Goal: Transaction & Acquisition: Purchase product/service

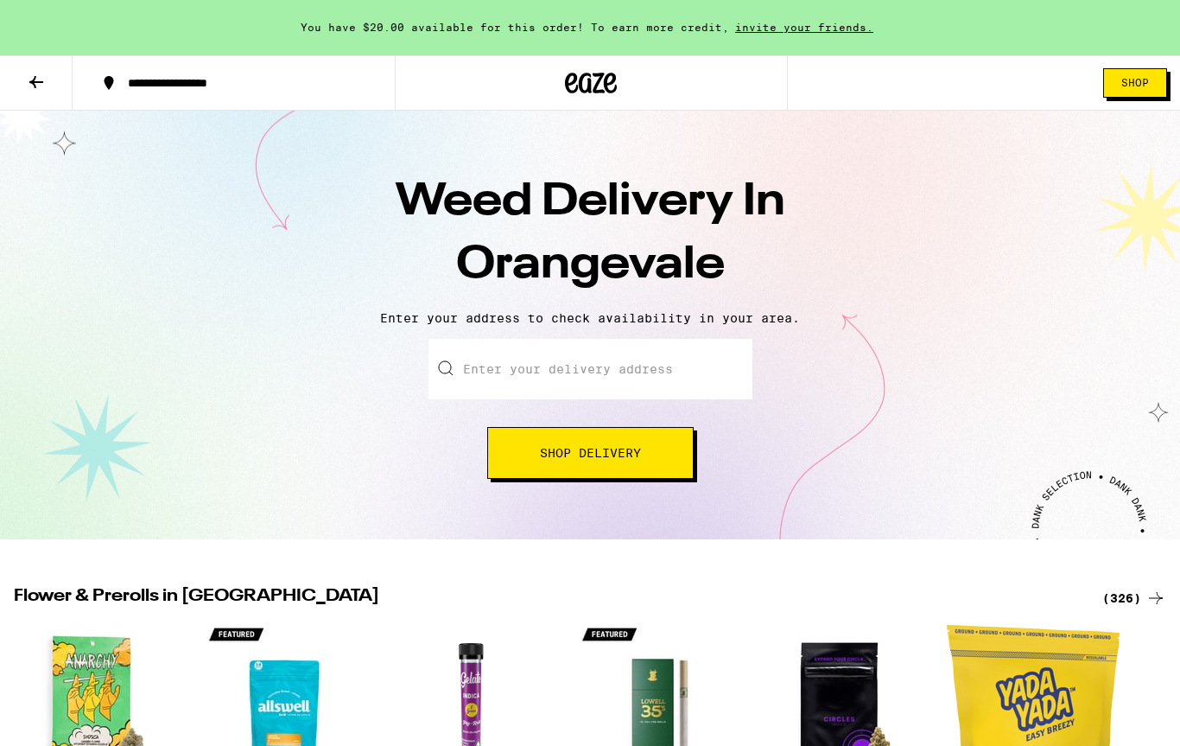
click at [1138, 86] on span "Shop" at bounding box center [1135, 83] width 28 height 10
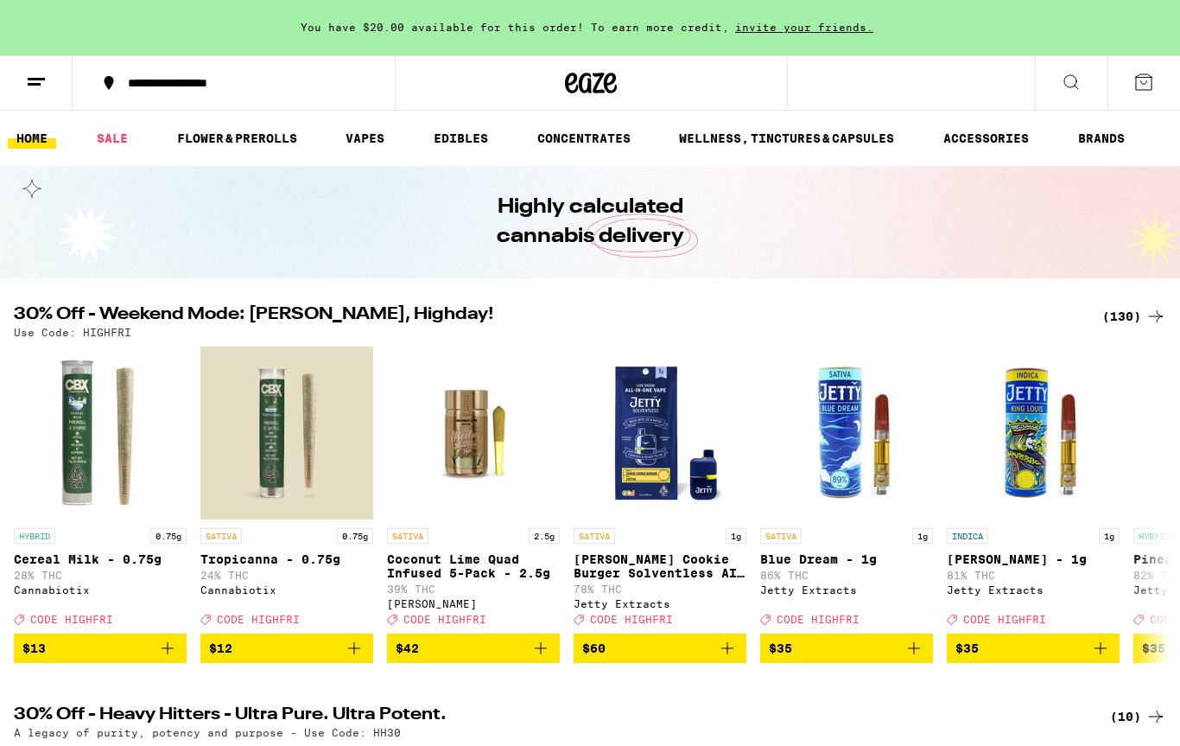
click at [1142, 86] on icon at bounding box center [1143, 82] width 21 height 21
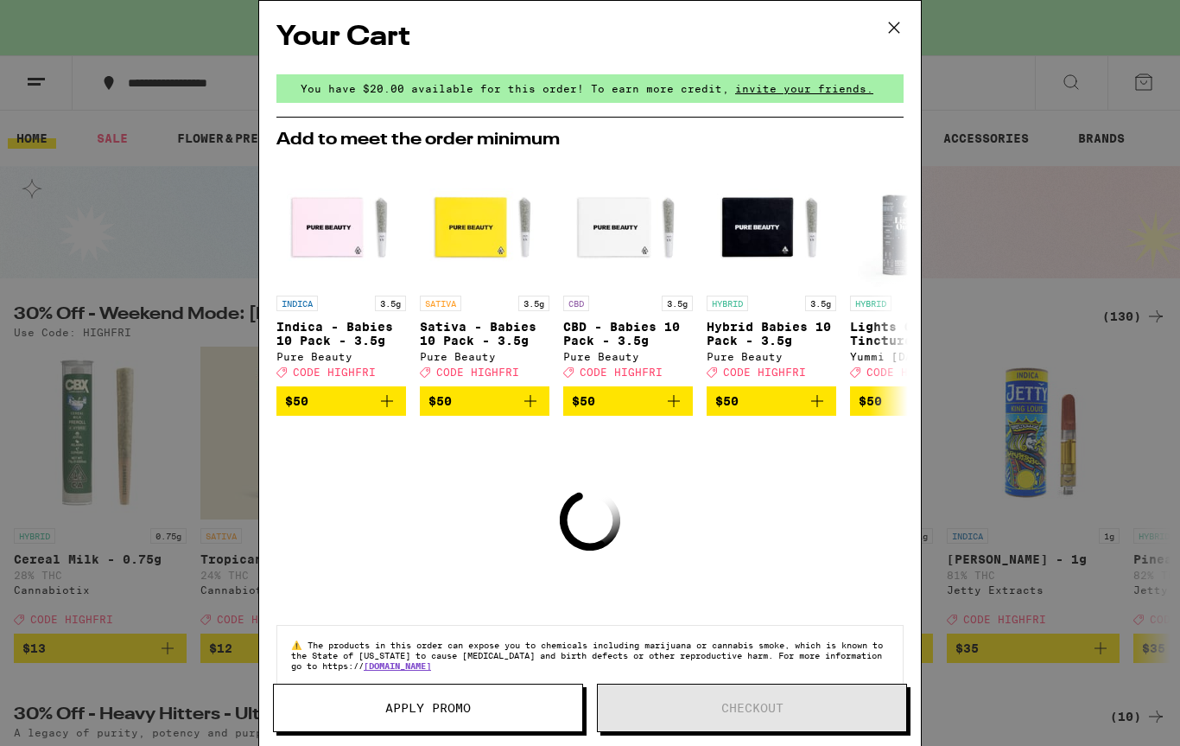
click at [887, 34] on icon at bounding box center [894, 28] width 26 height 26
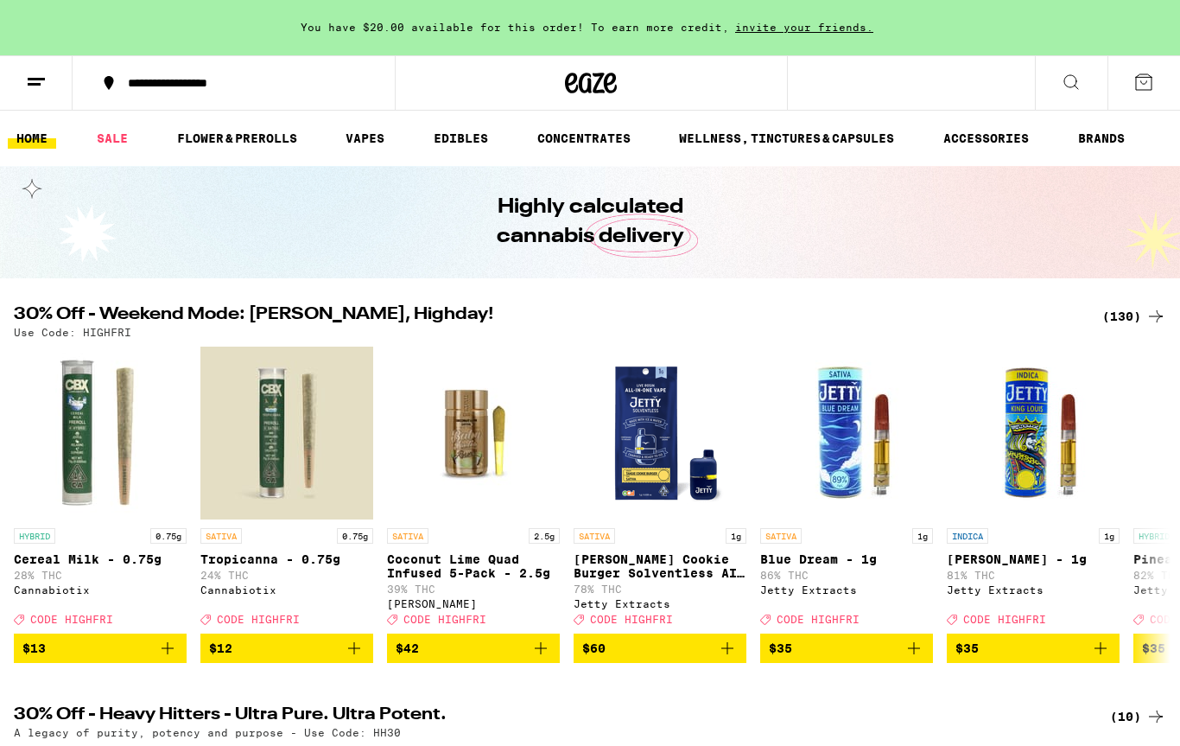
click at [32, 84] on line at bounding box center [34, 84] width 13 height 0
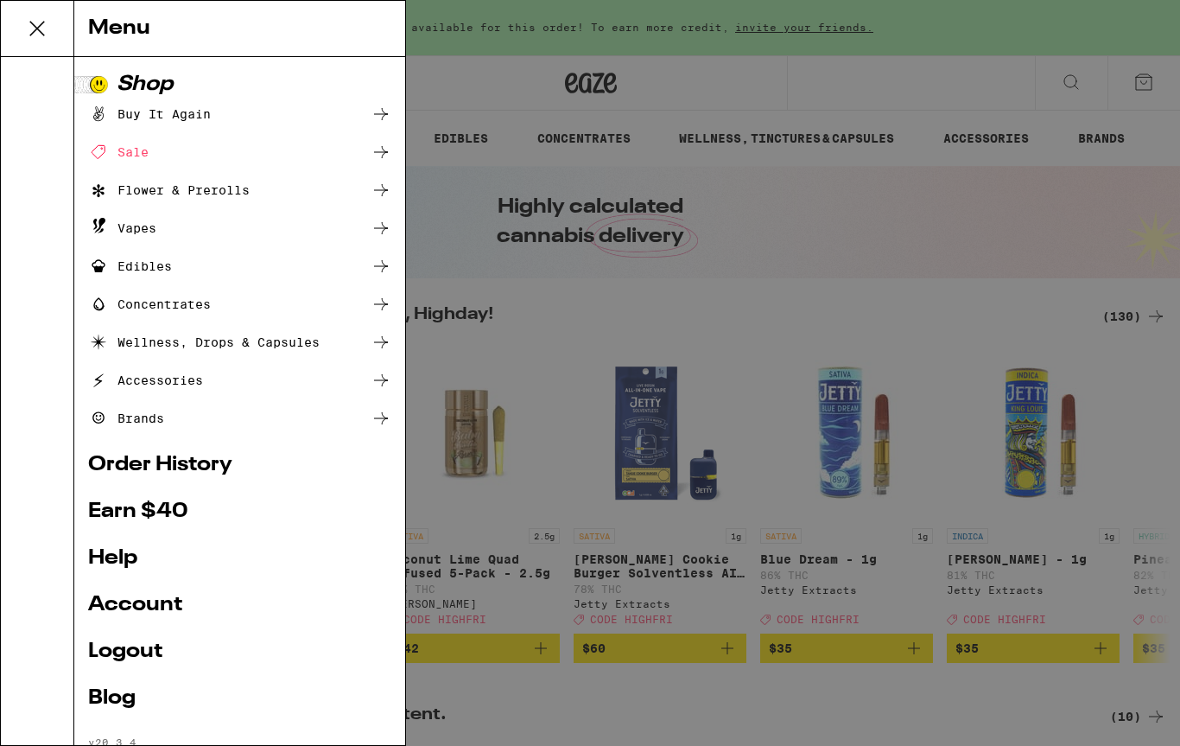
click at [136, 506] on link "Earn $ 40" at bounding box center [239, 511] width 303 height 21
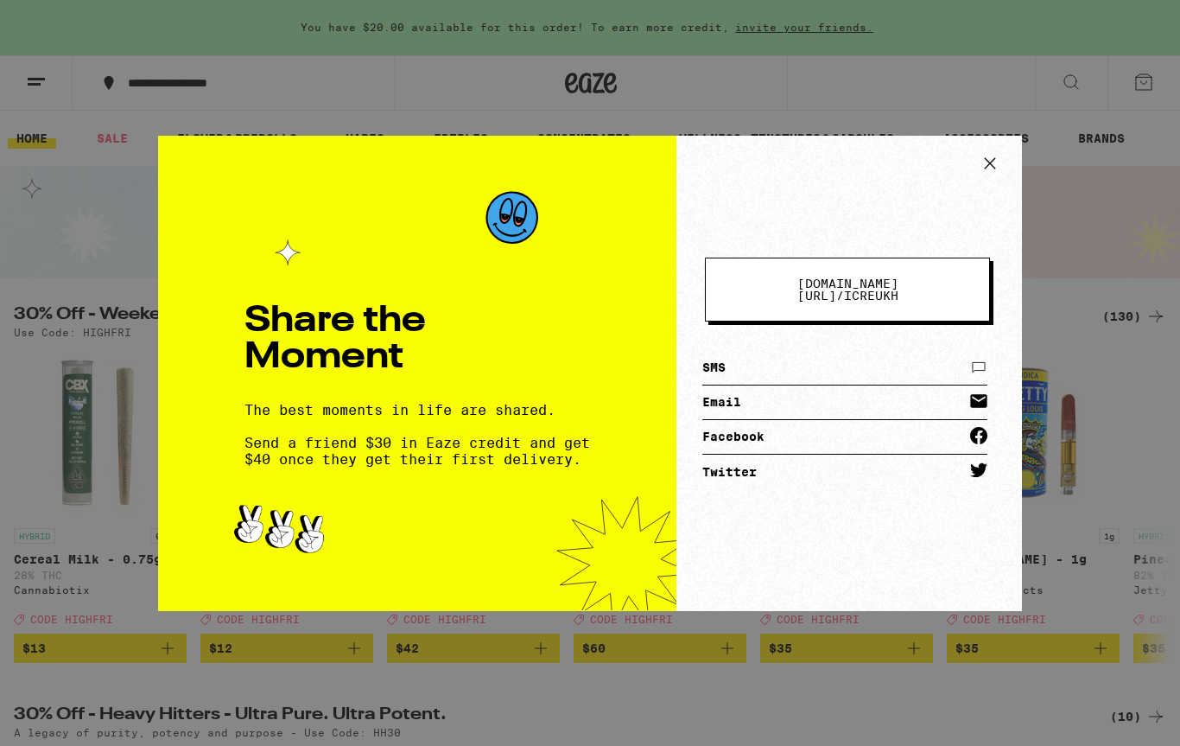
click at [986, 165] on icon at bounding box center [990, 163] width 26 height 26
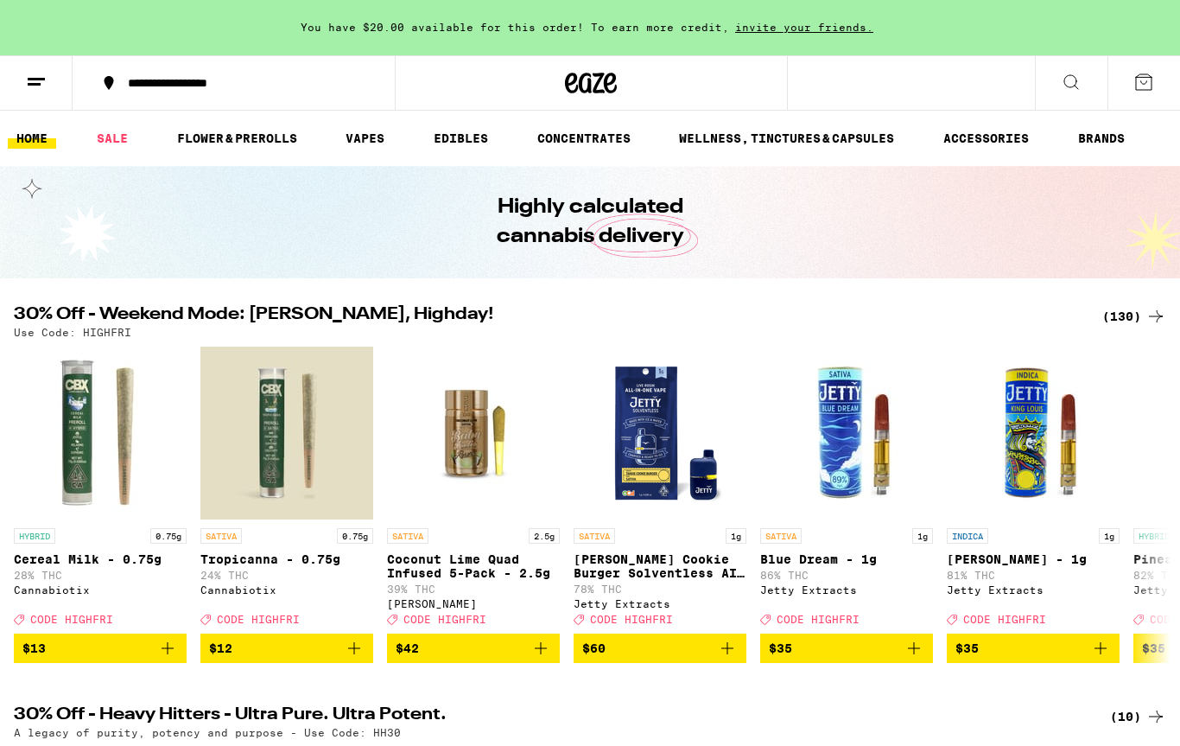
click at [36, 84] on line at bounding box center [34, 84] width 13 height 0
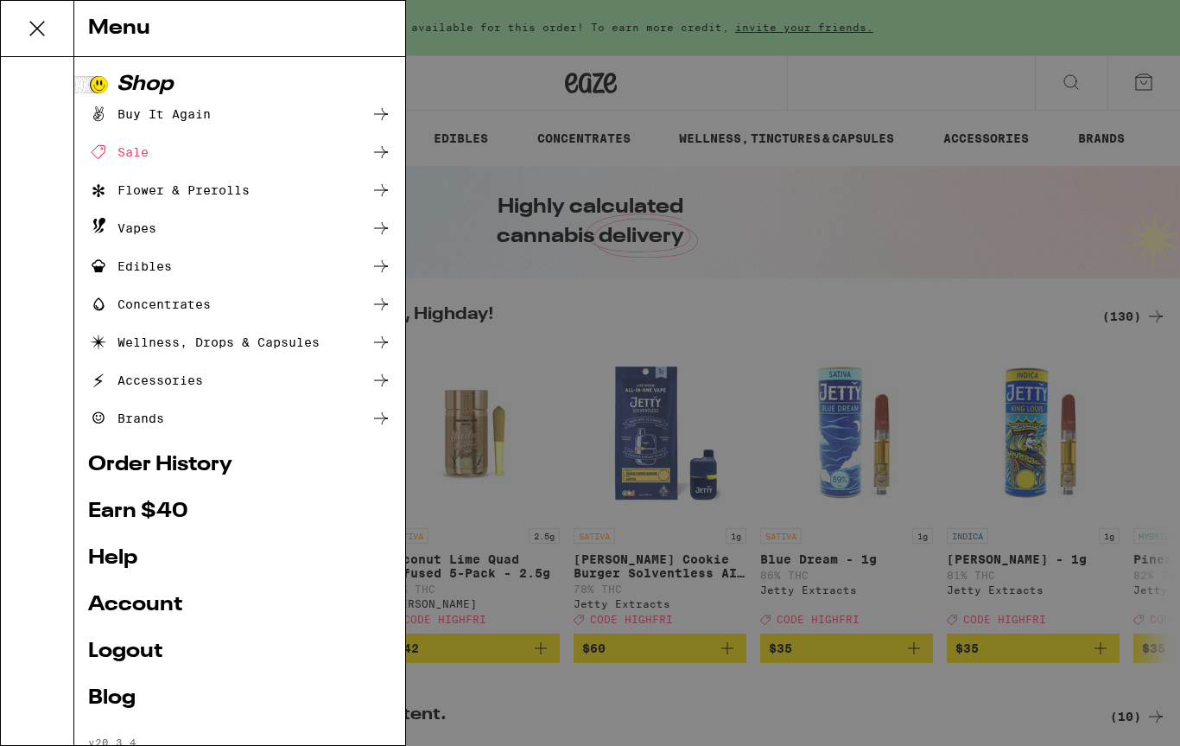
click at [134, 226] on div "Vapes" at bounding box center [122, 228] width 68 height 21
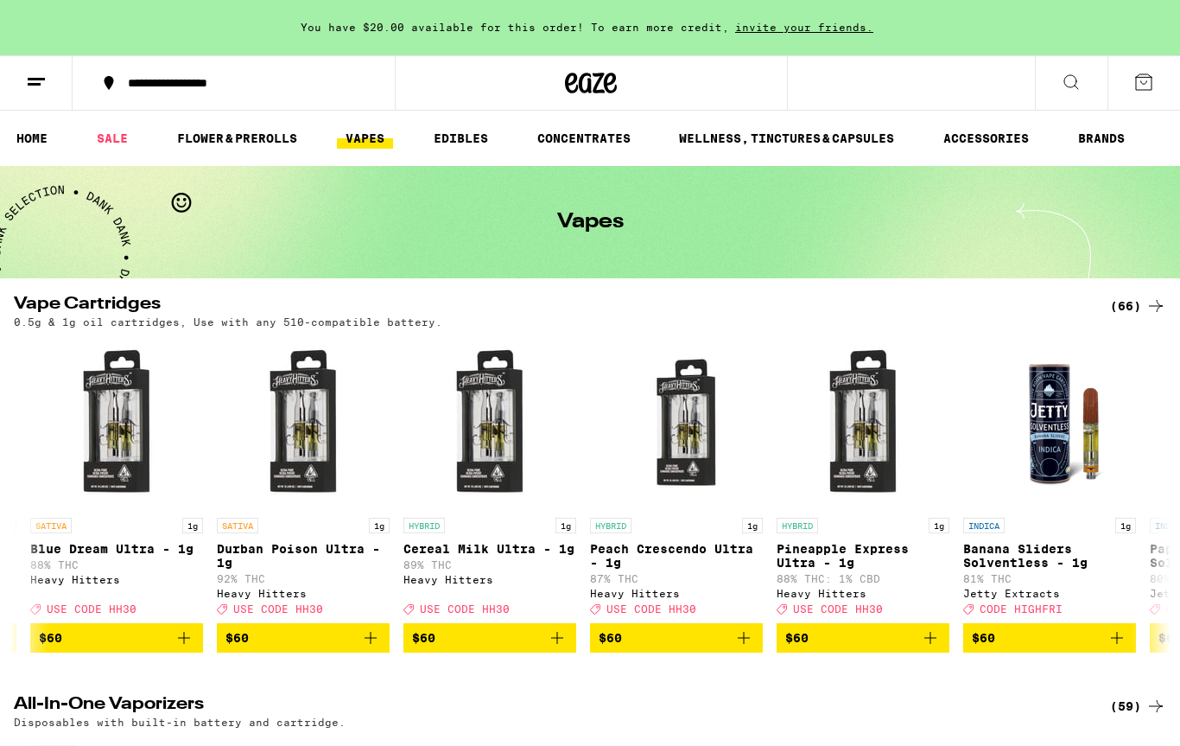
scroll to position [0, 10434]
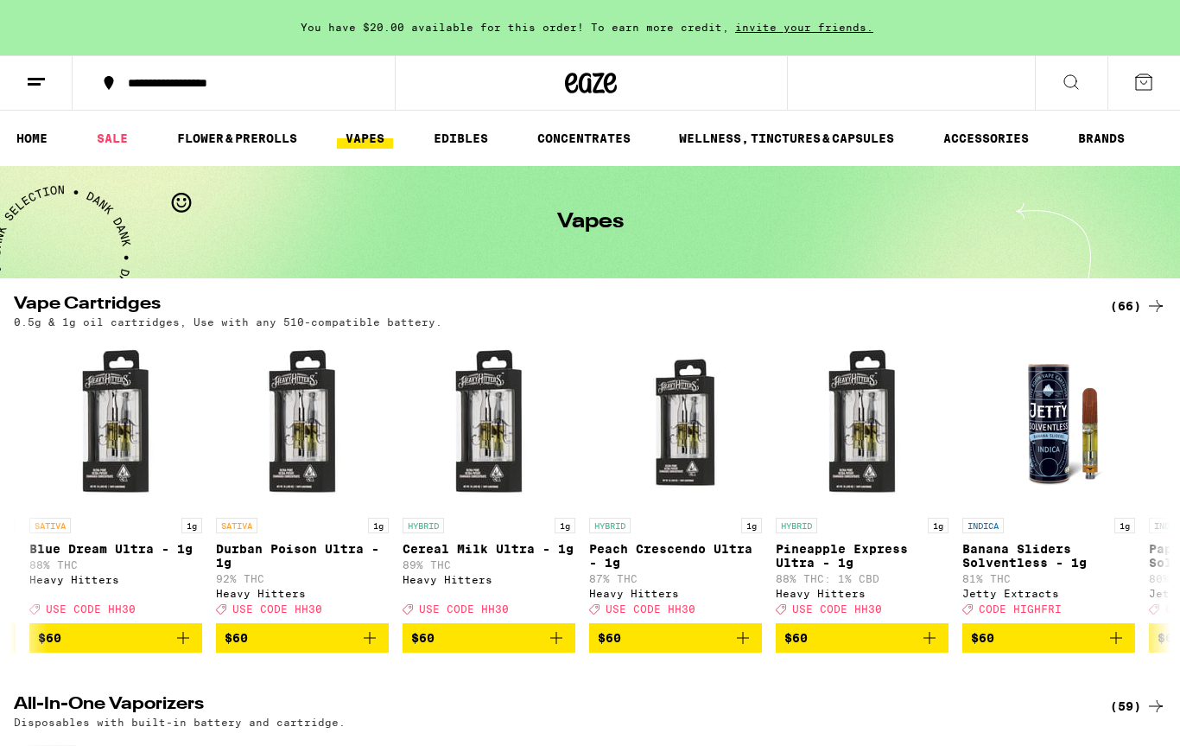
click at [365, 648] on icon "Add to bag" at bounding box center [369, 637] width 21 height 21
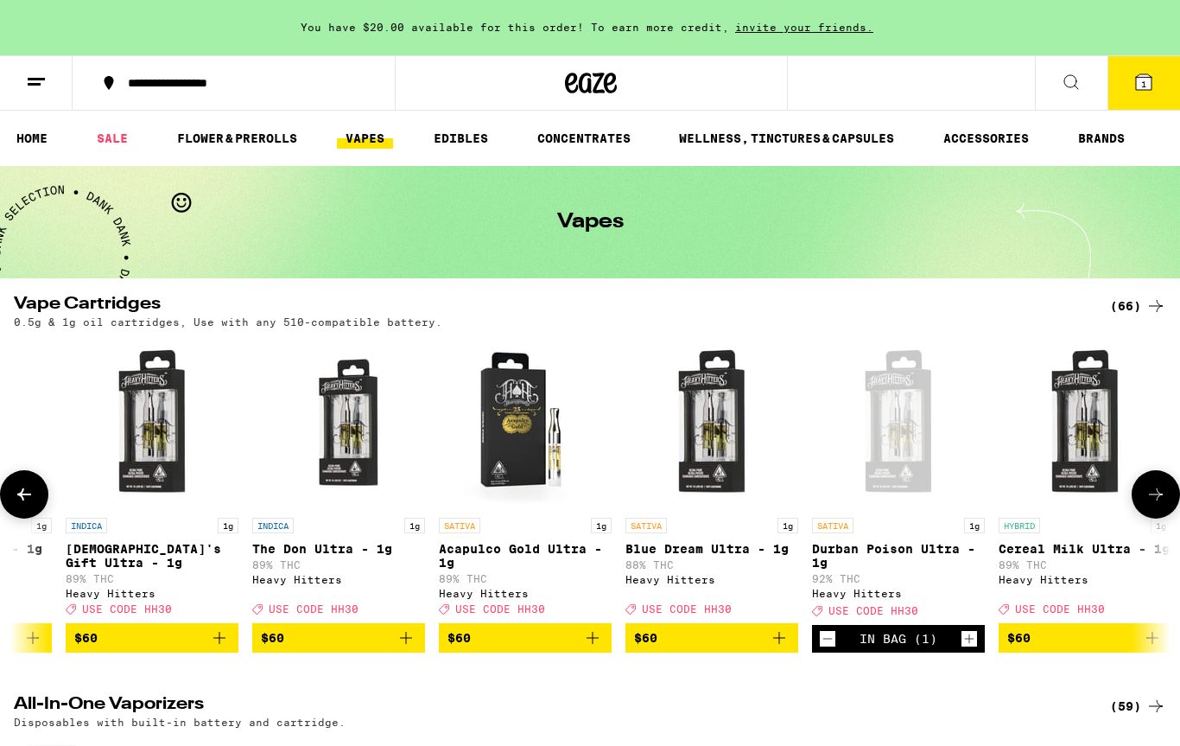
scroll to position [0, 9842]
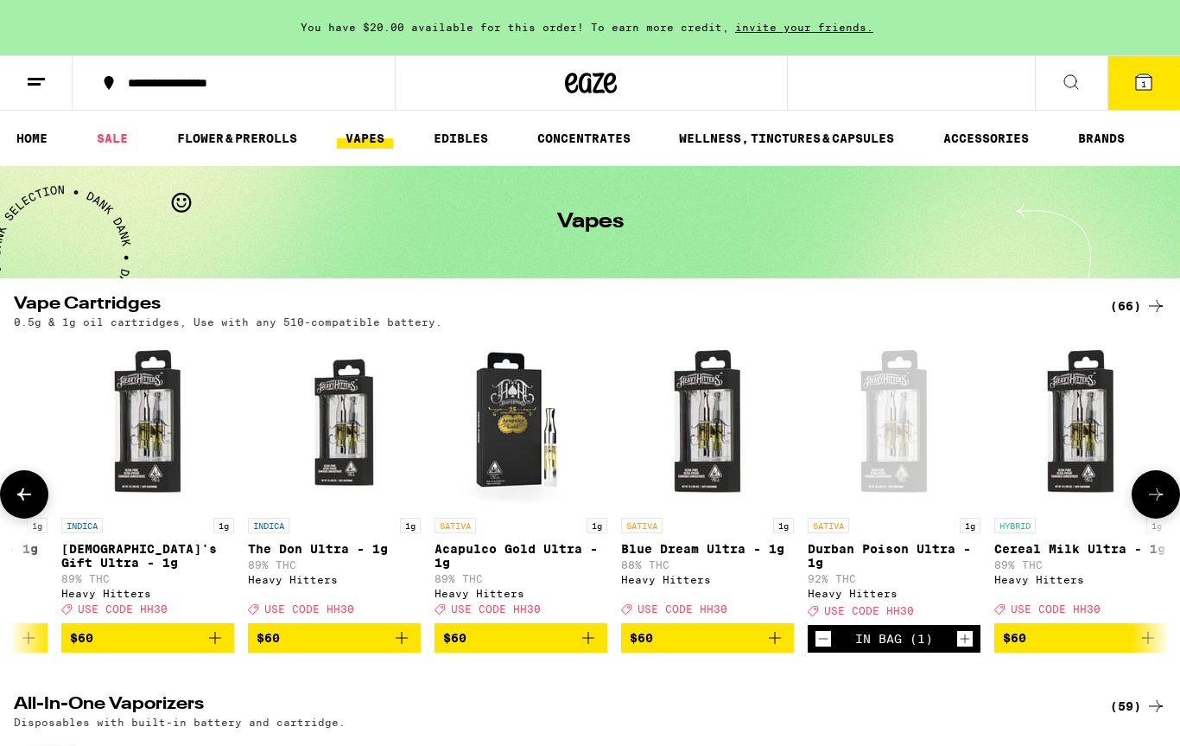
click at [580, 648] on icon "Add to bag" at bounding box center [588, 637] width 21 height 21
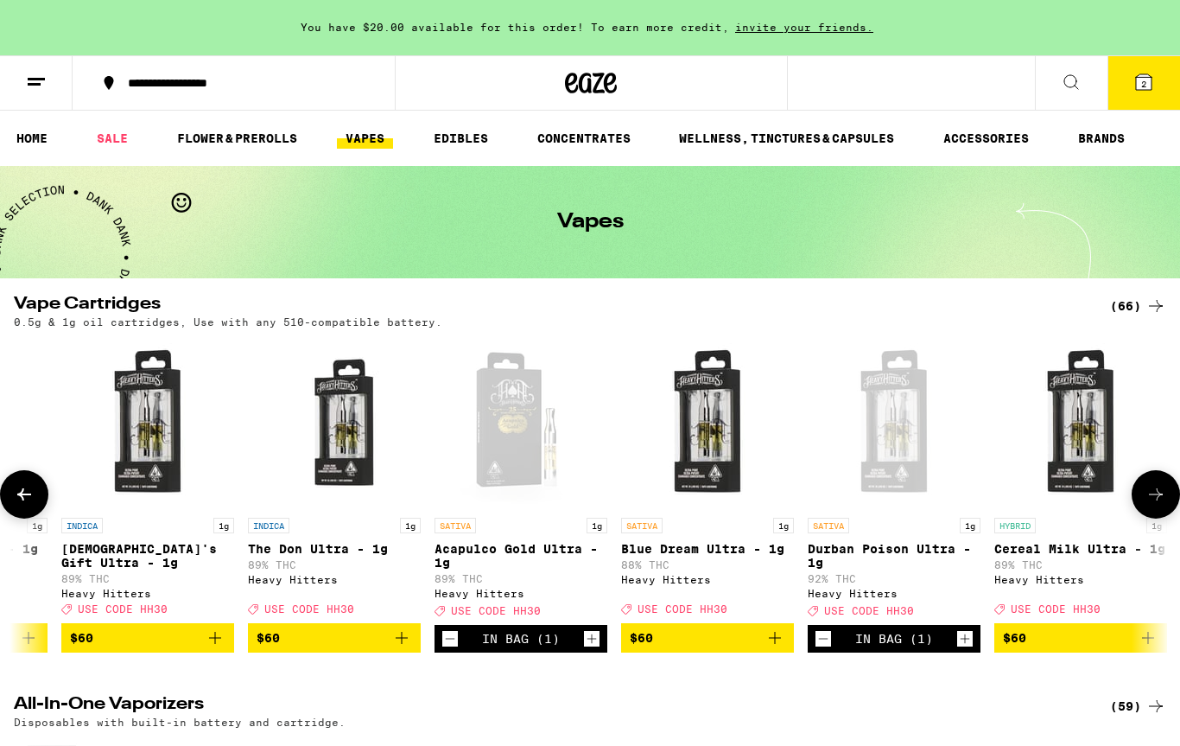
click at [489, 616] on span "USE CODE HH30" at bounding box center [496, 610] width 90 height 11
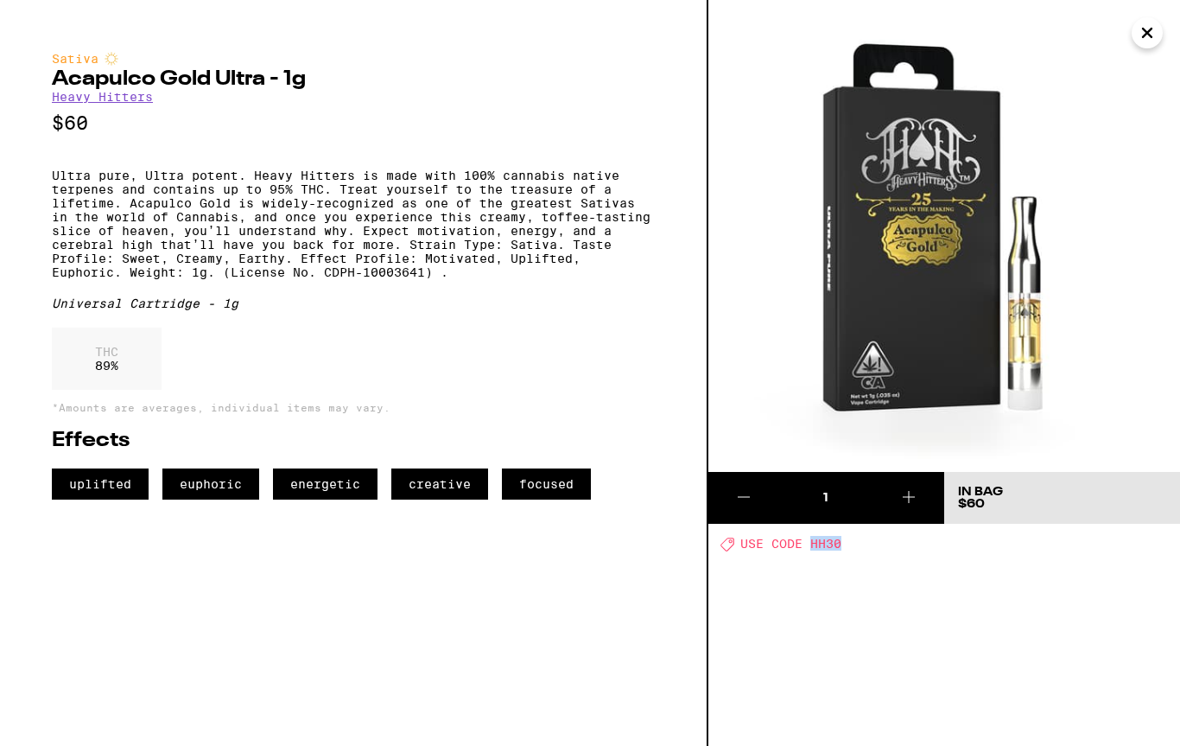
click at [841, 554] on div "1 In Bag $60 Deal Created with Sketch. USE CODE HH30" at bounding box center [944, 373] width 472 height 746
click at [1144, 43] on icon "Close" at bounding box center [1147, 33] width 21 height 26
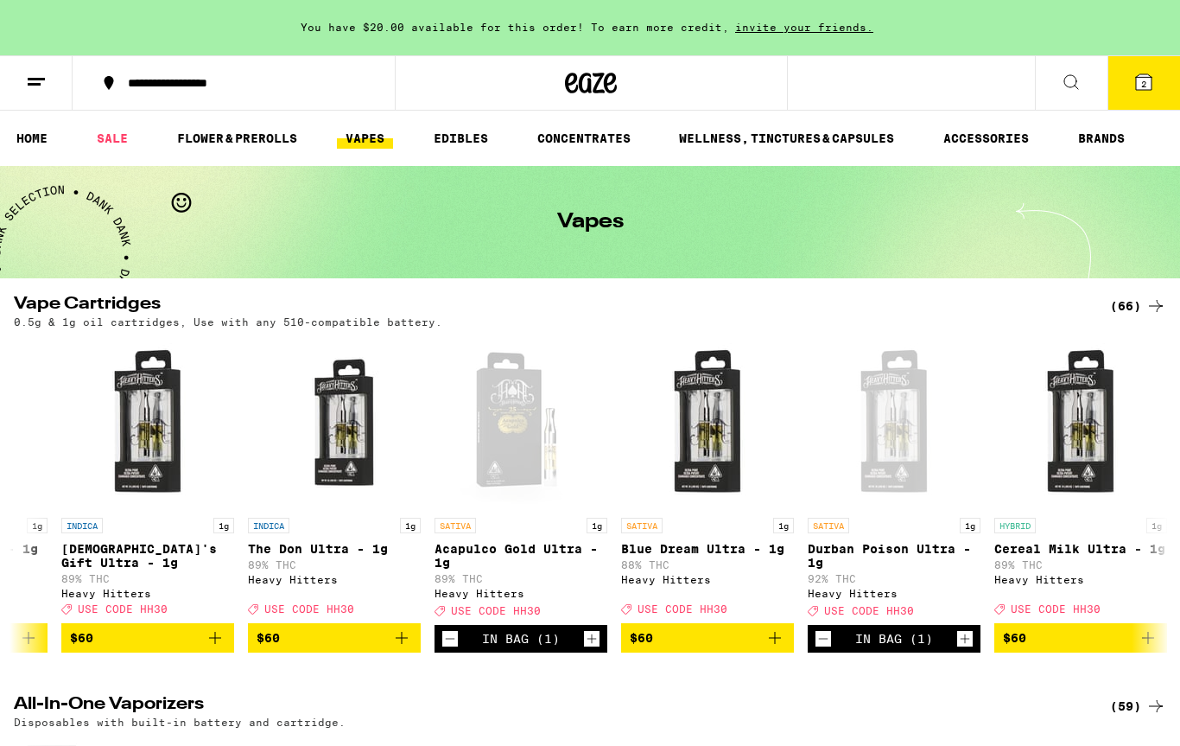
click at [1138, 85] on icon at bounding box center [1144, 82] width 16 height 16
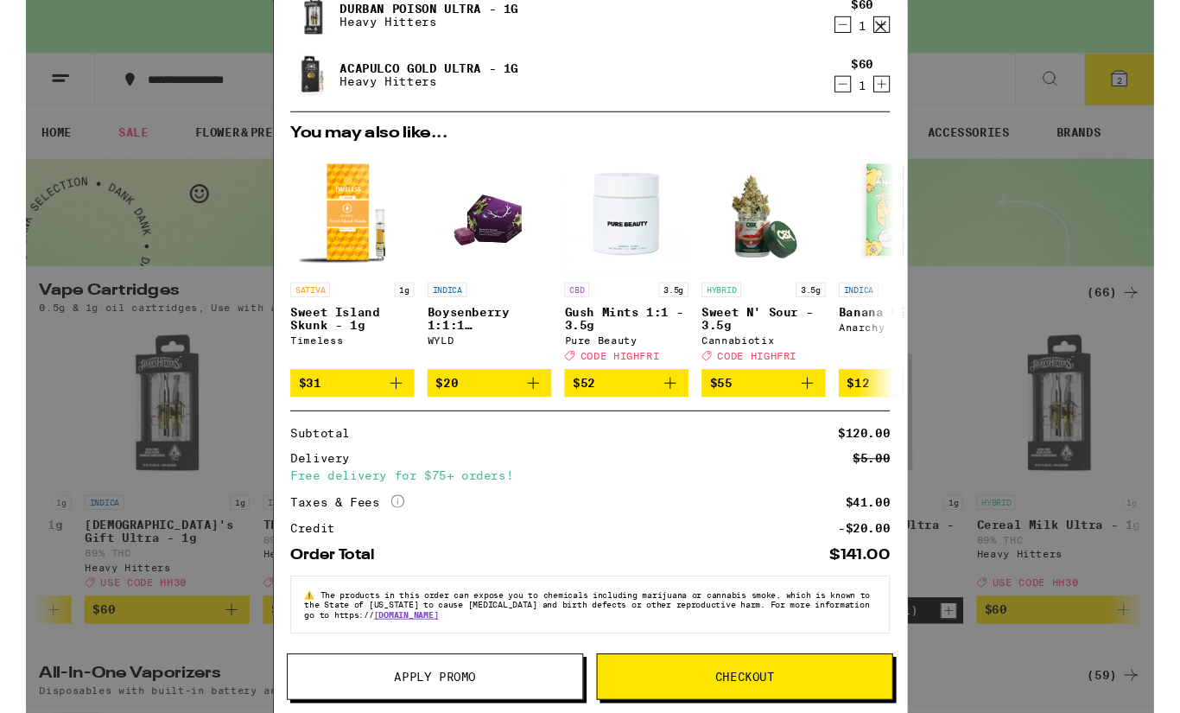
scroll to position [145, 0]
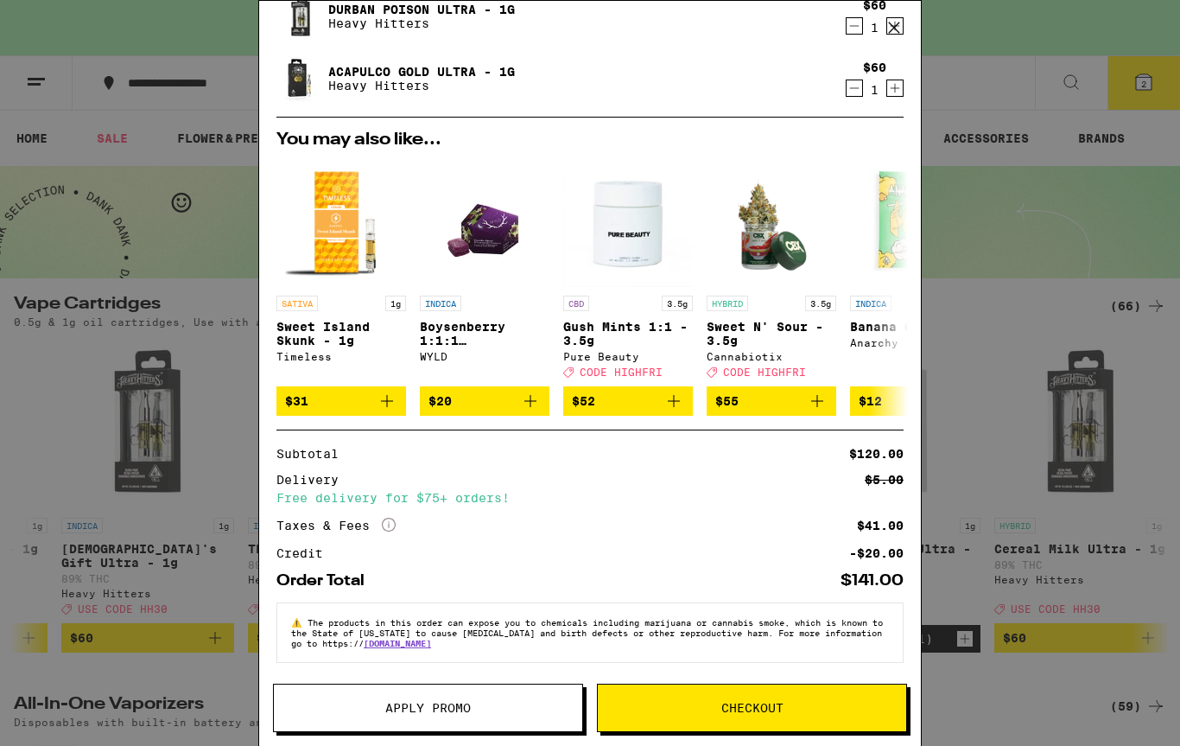
click at [452, 710] on span "Apply Promo" at bounding box center [428, 707] width 86 height 12
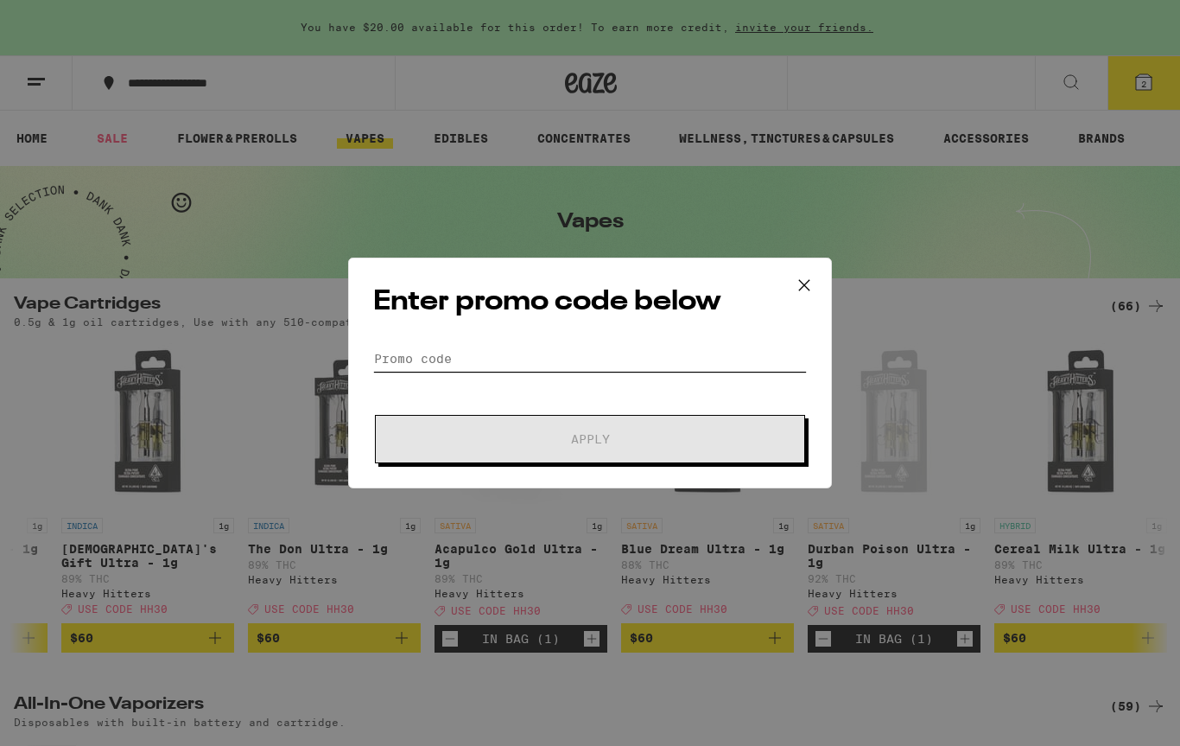
click at [399, 365] on input "Promo Code" at bounding box center [590, 359] width 434 height 26
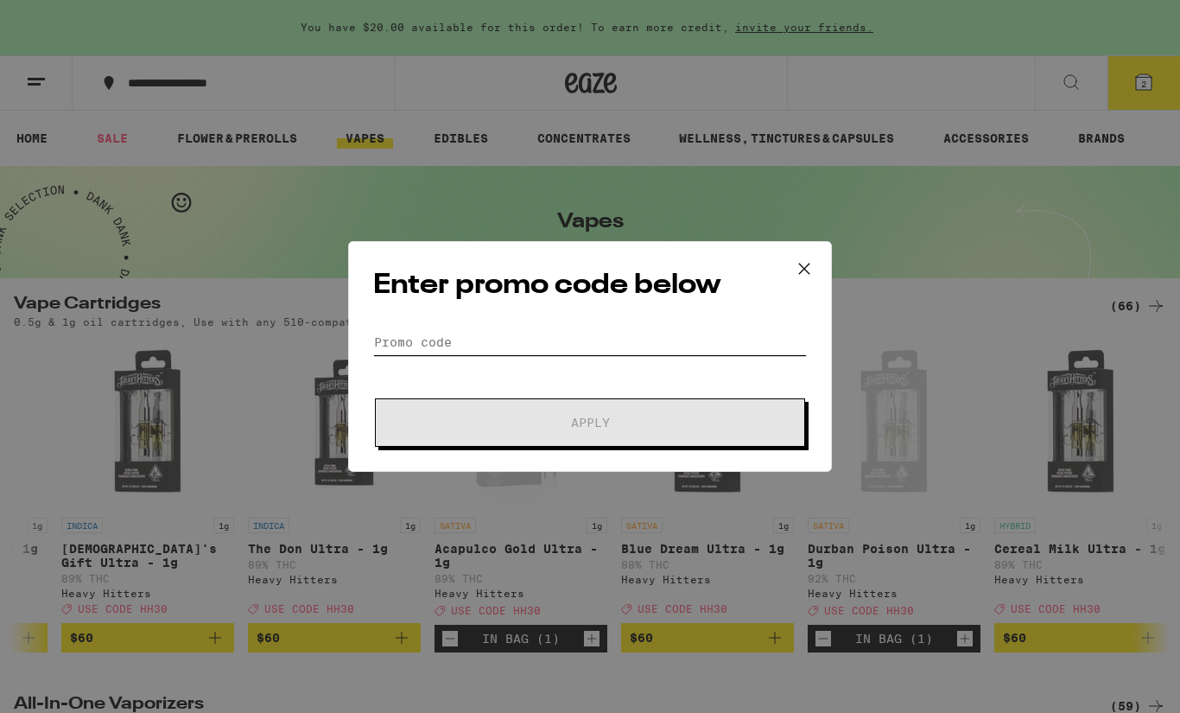
paste input "HH30"
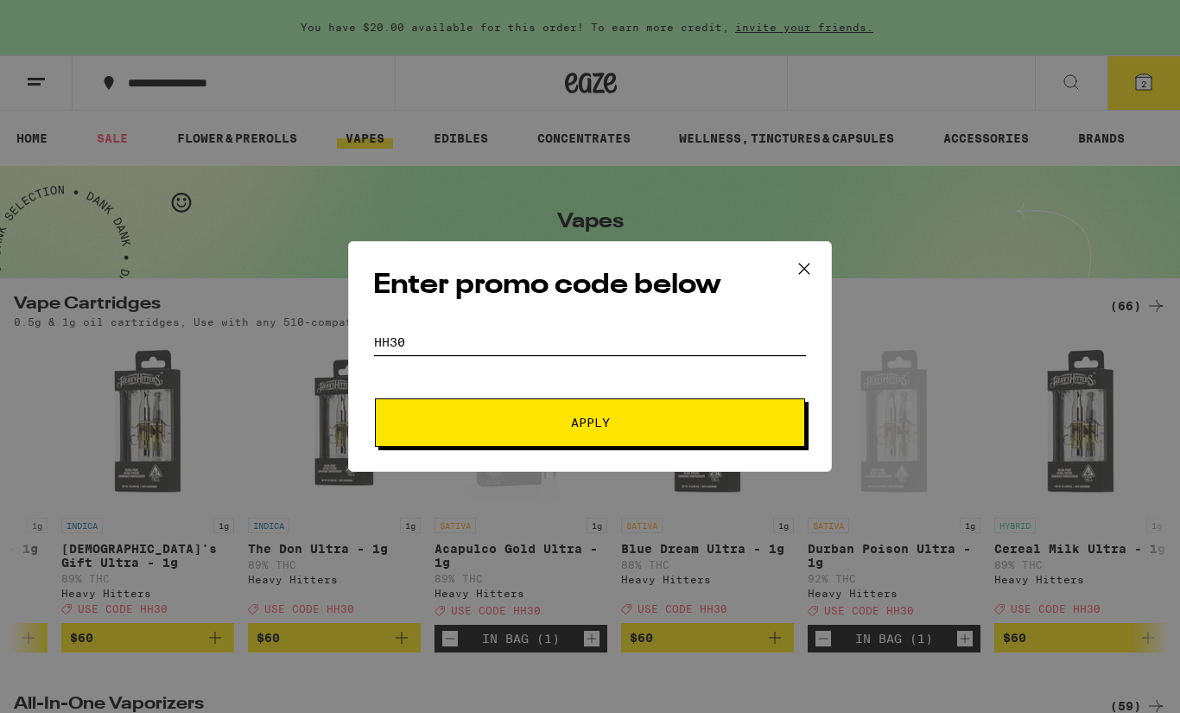
type input "HH30"
click at [303, 292] on div "Enter promo code below Promo Code HH30 Apply" at bounding box center [590, 356] width 1180 height 713
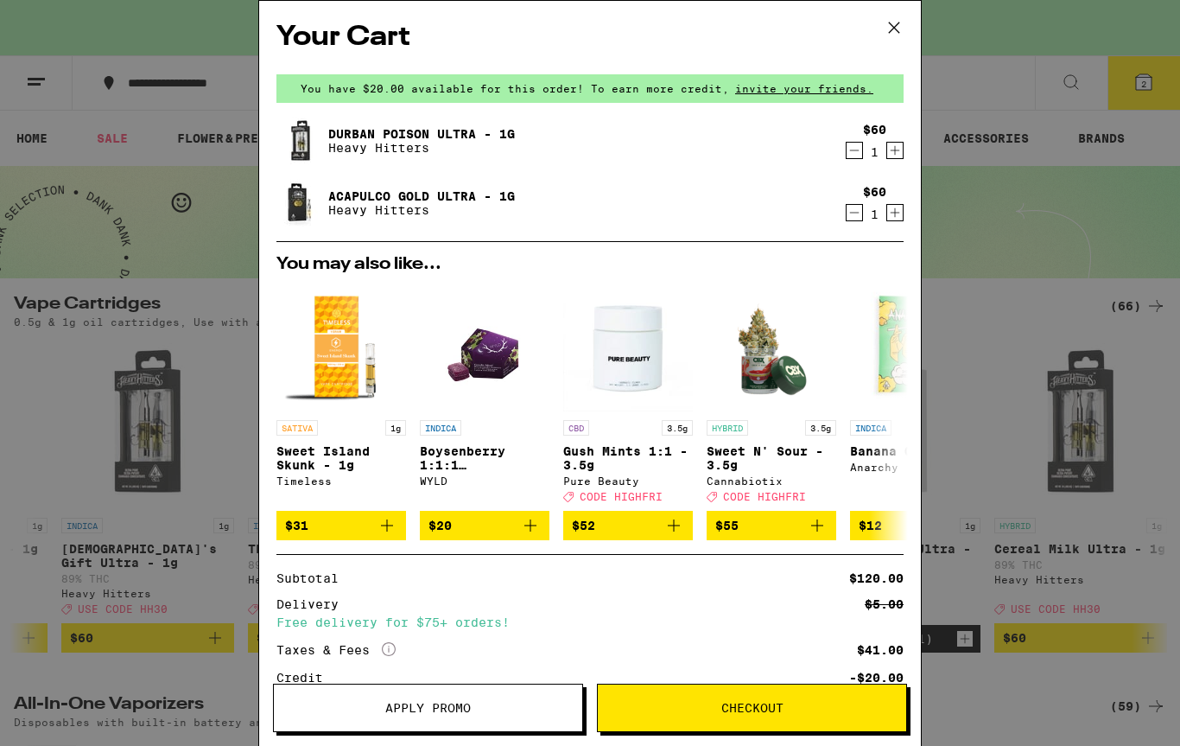
click at [439, 696] on button "Apply Promo" at bounding box center [428, 707] width 310 height 48
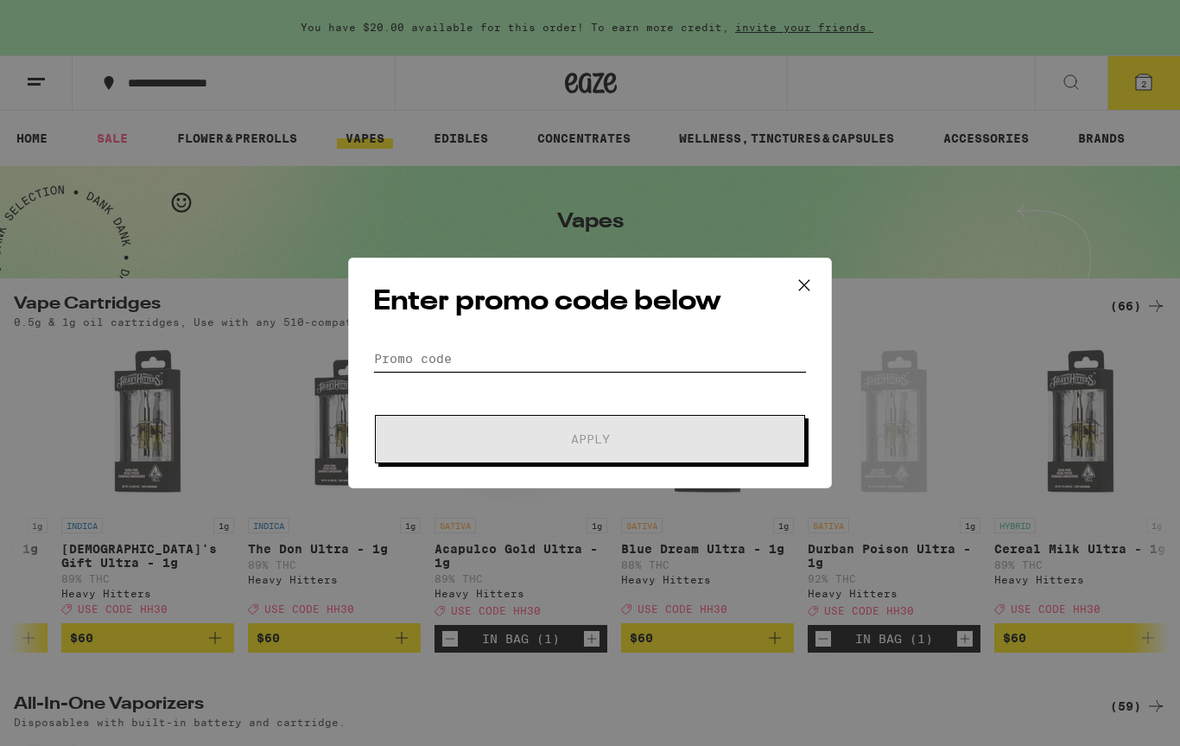
click at [440, 358] on input "Promo Code" at bounding box center [590, 359] width 434 height 26
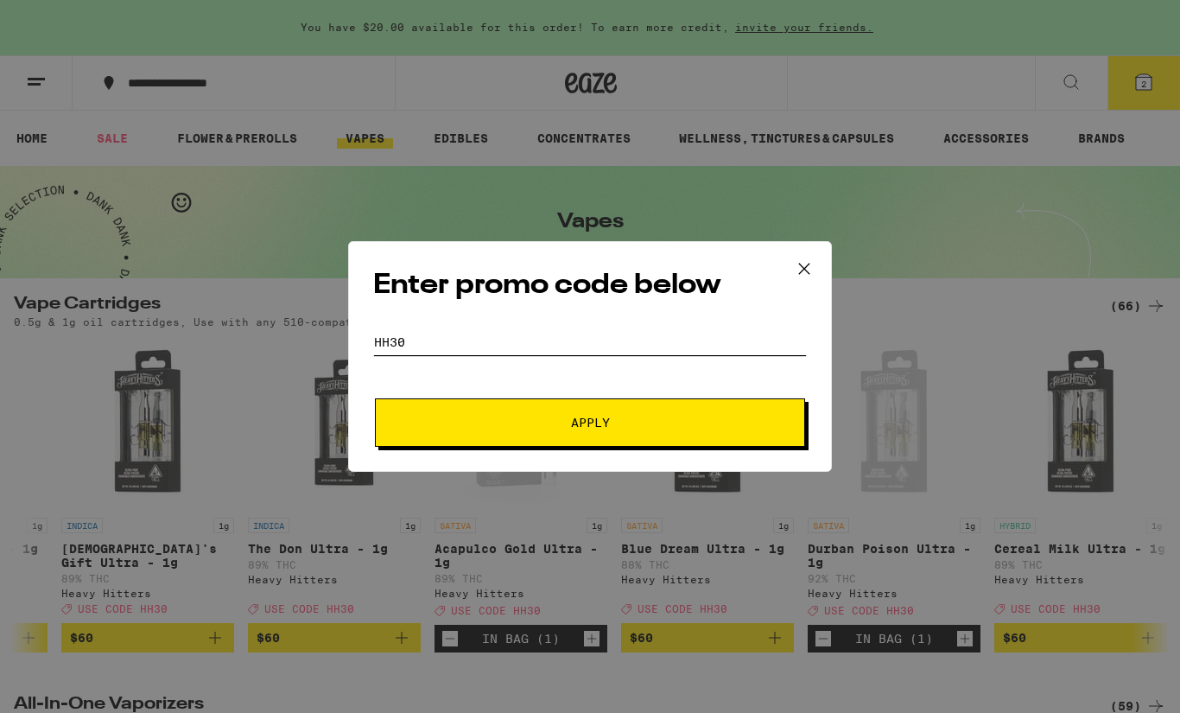
type input "HH30"
click at [582, 425] on span "Apply" at bounding box center [590, 422] width 39 height 12
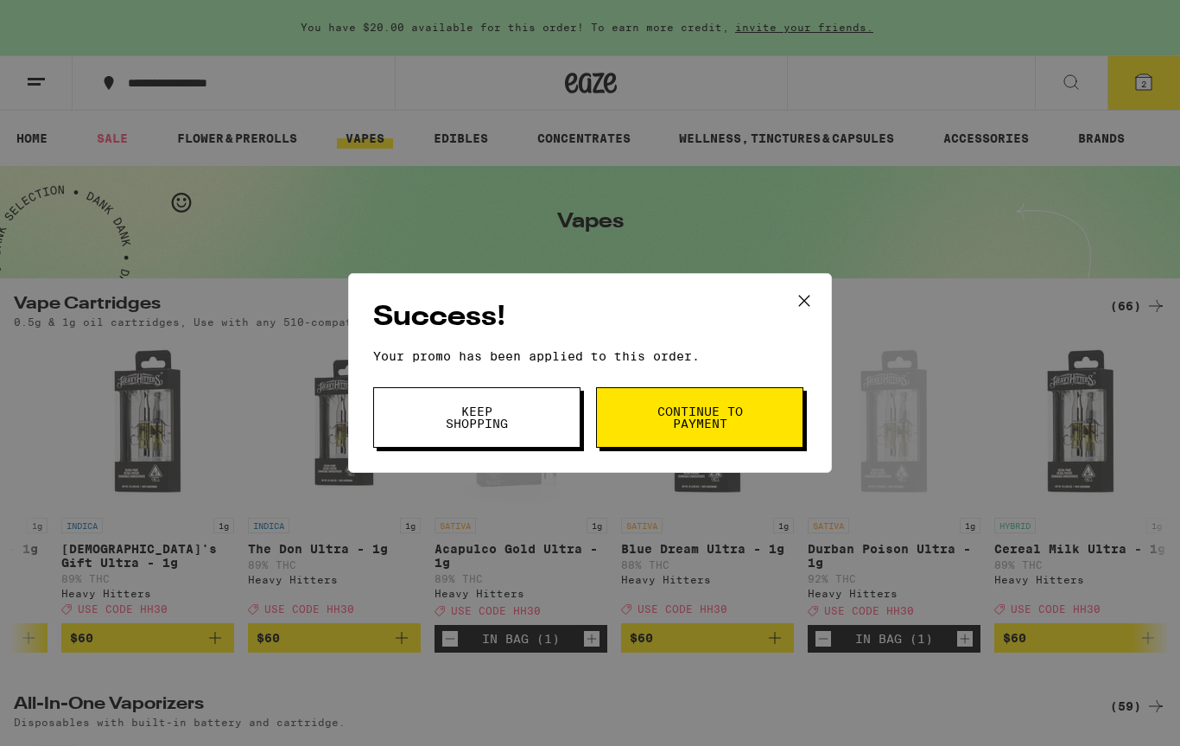
click at [692, 427] on span "Continue to payment" at bounding box center [700, 417] width 88 height 24
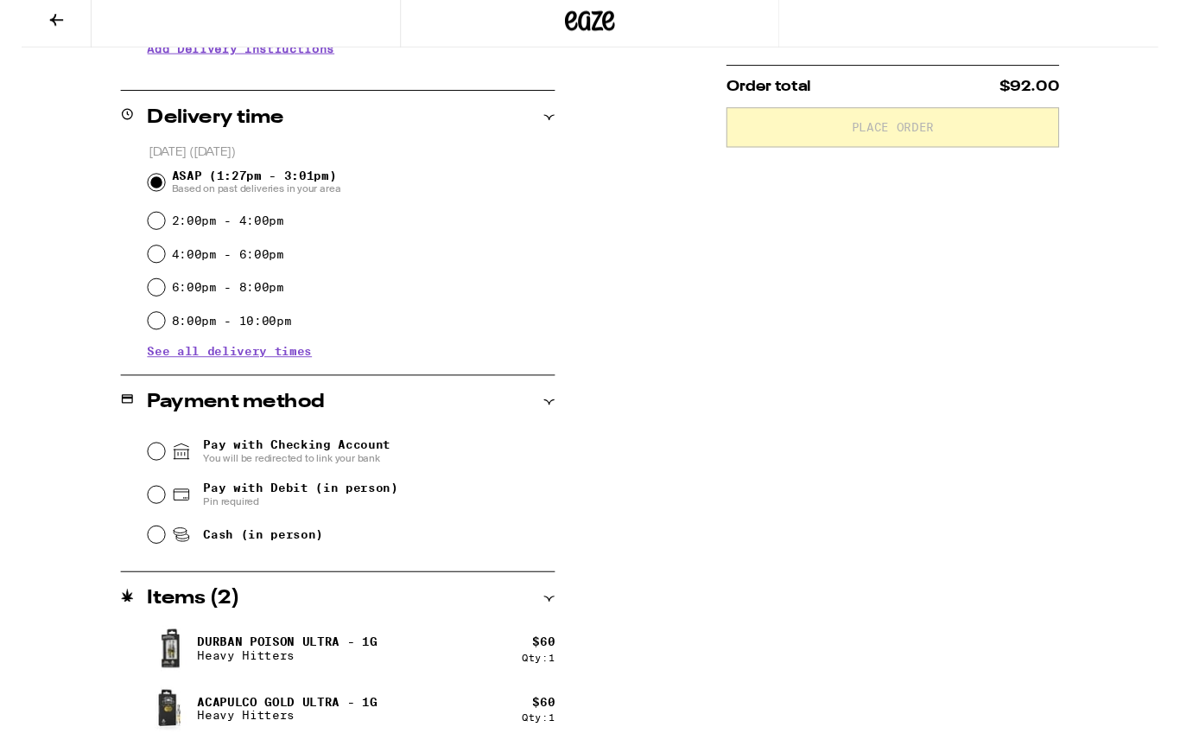
scroll to position [418, 0]
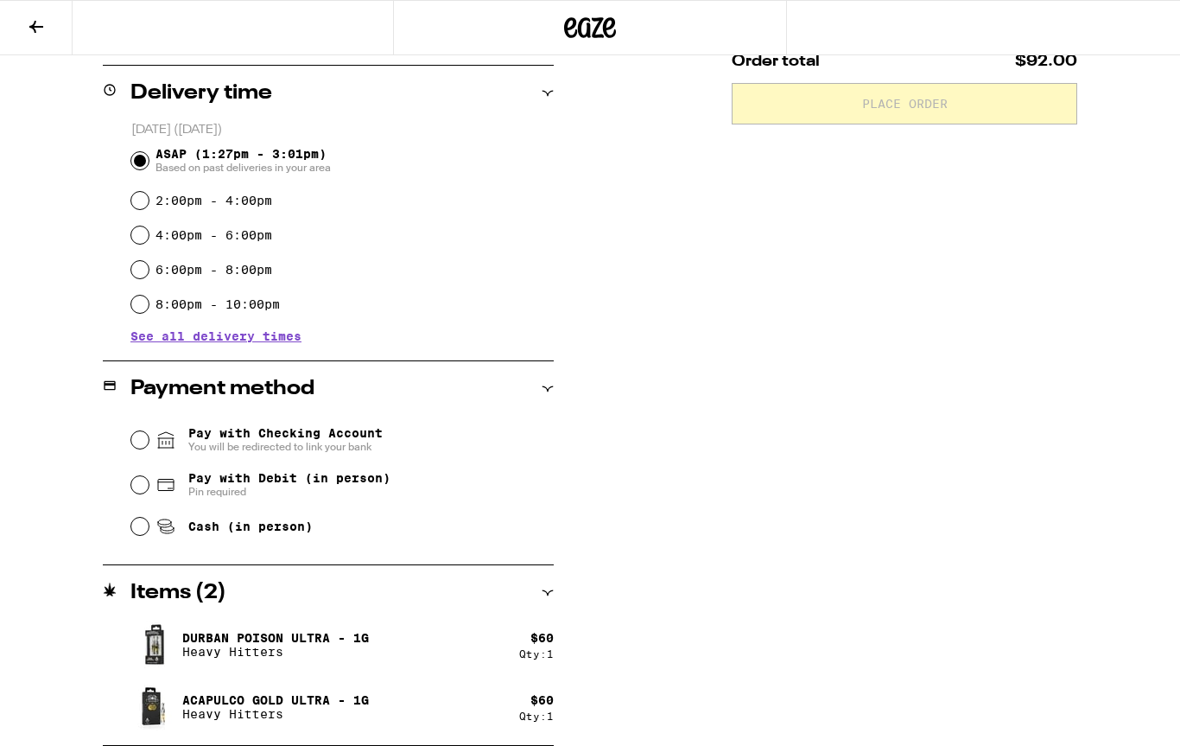
click at [141, 535] on input "Cash (in person)" at bounding box center [139, 525] width 17 height 17
radio input "true"
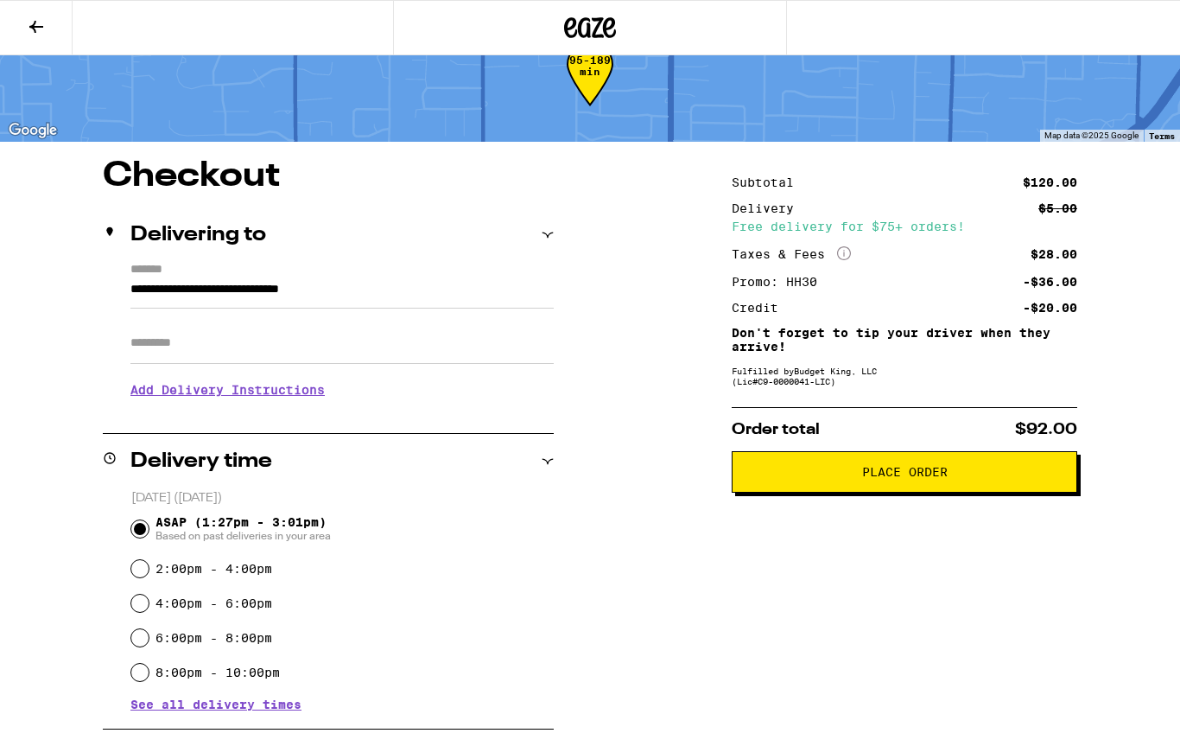
scroll to position [0, 0]
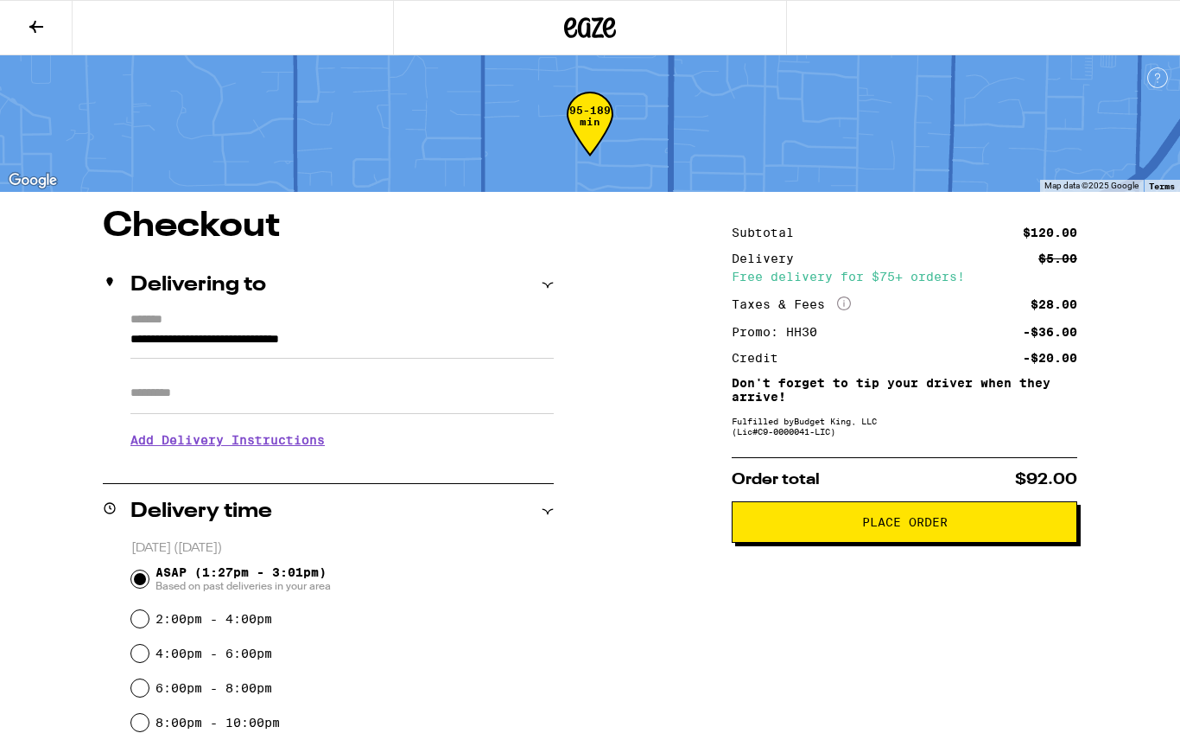
click at [39, 29] on icon at bounding box center [36, 26] width 21 height 21
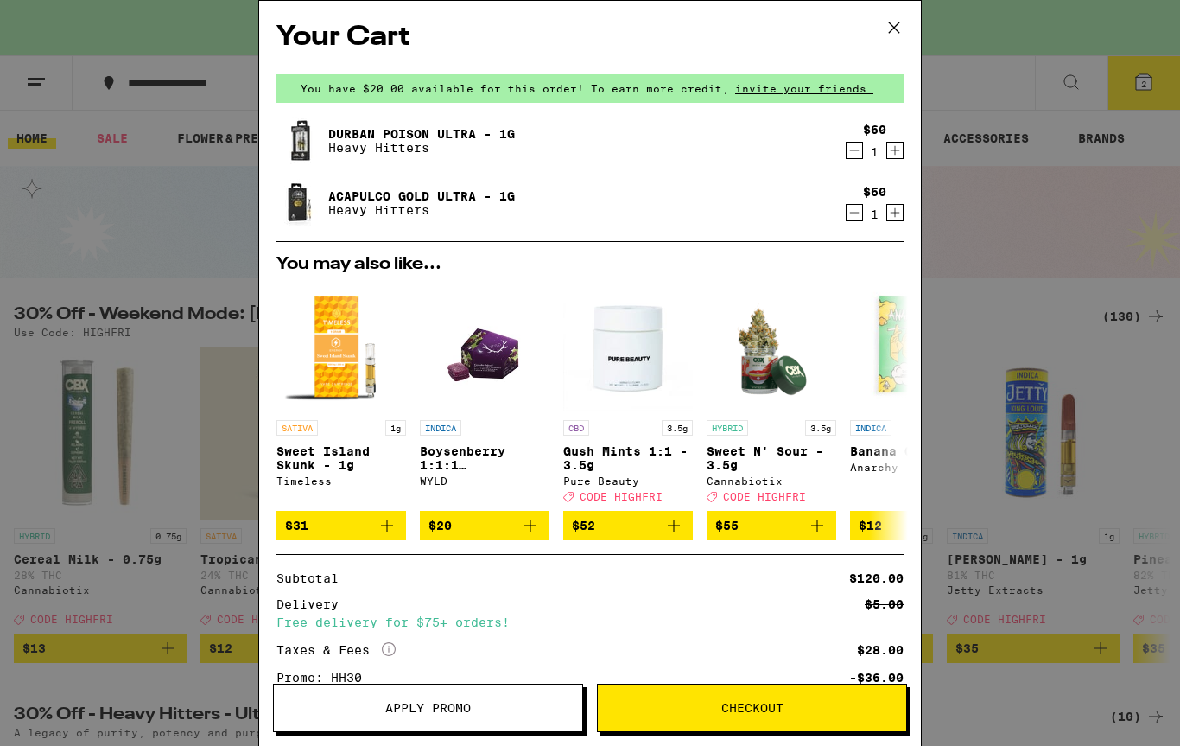
click at [983, 343] on div "Your Cart You have $20.00 available for this order! To earn more credit, invite…" at bounding box center [590, 373] width 1180 height 746
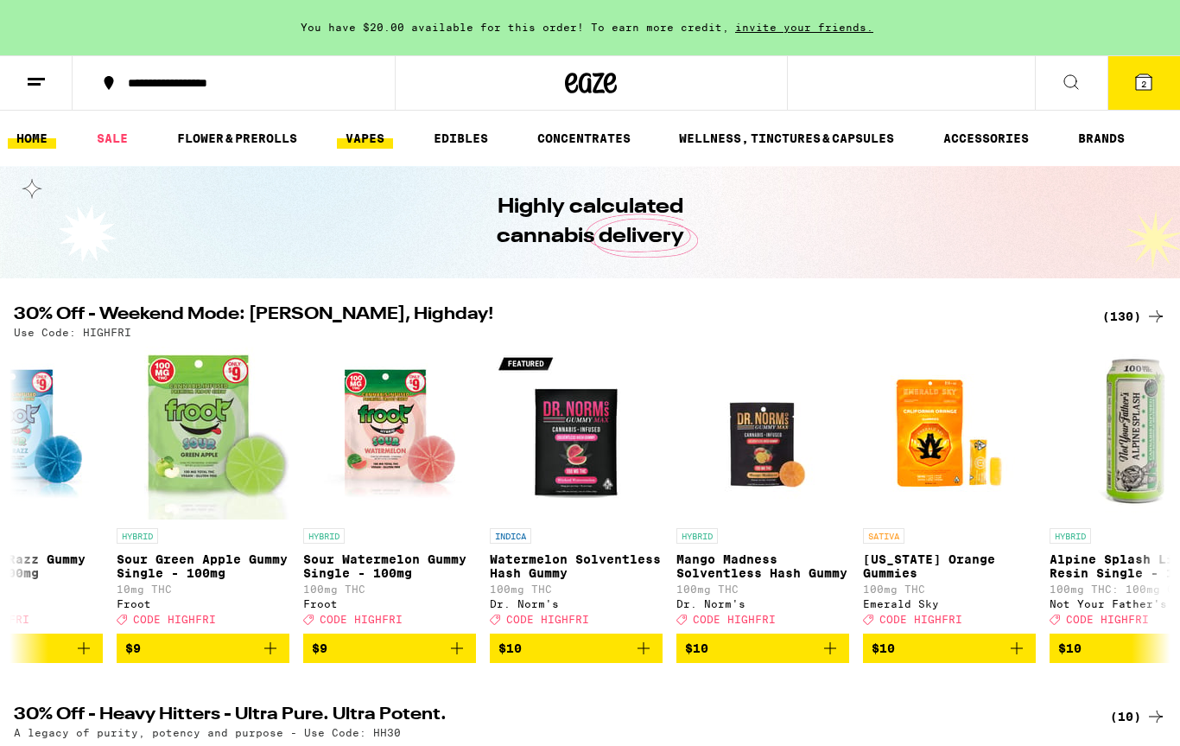
click at [361, 140] on link "VAPES" at bounding box center [365, 138] width 56 height 21
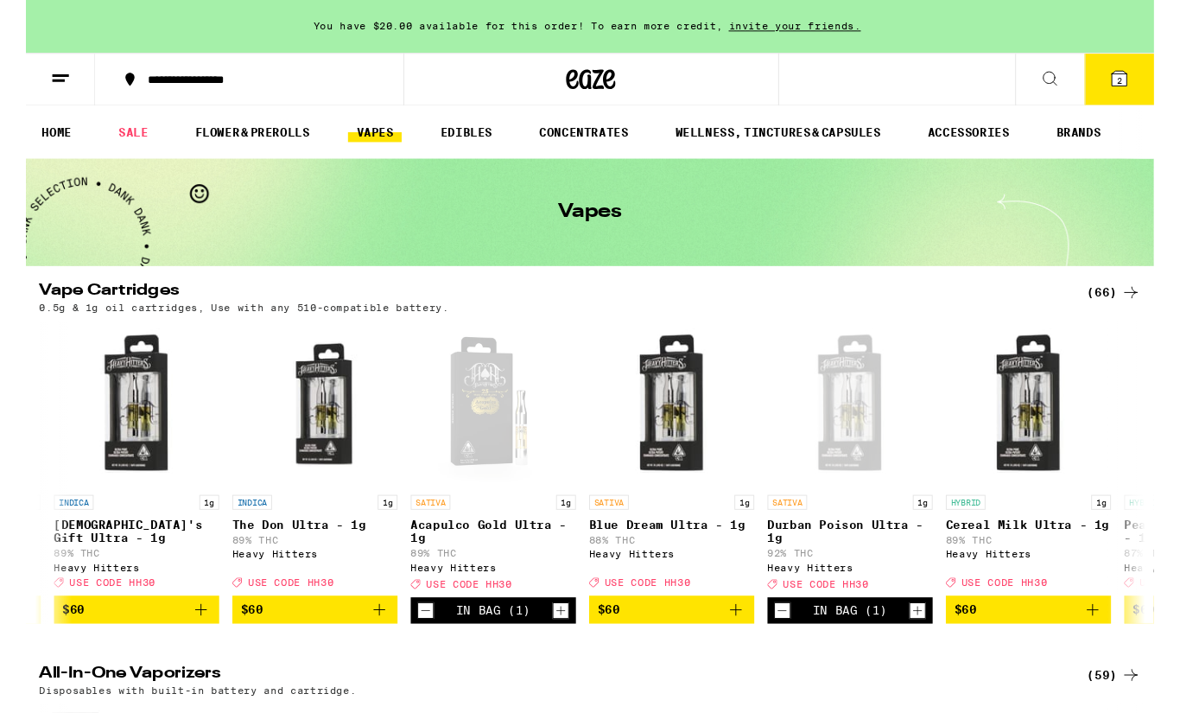
scroll to position [0, 9883]
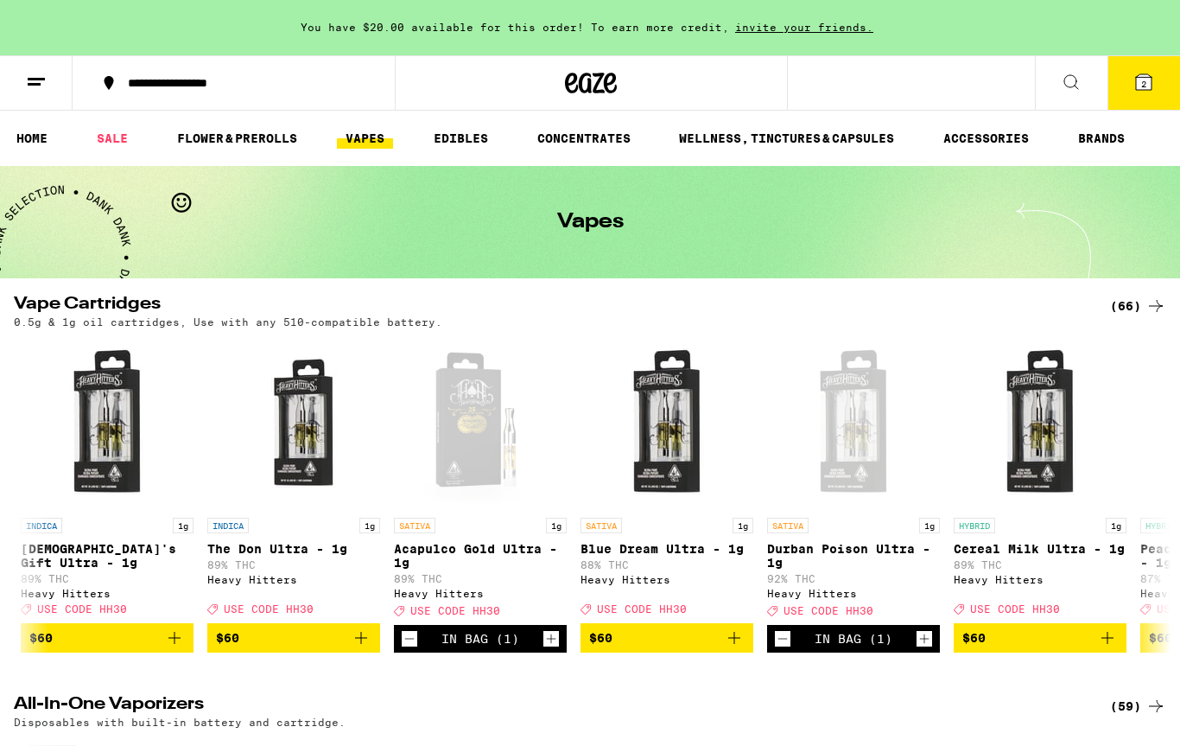
click at [928, 648] on icon "Increment" at bounding box center [925, 638] width 16 height 21
click at [1147, 80] on icon at bounding box center [1144, 82] width 16 height 16
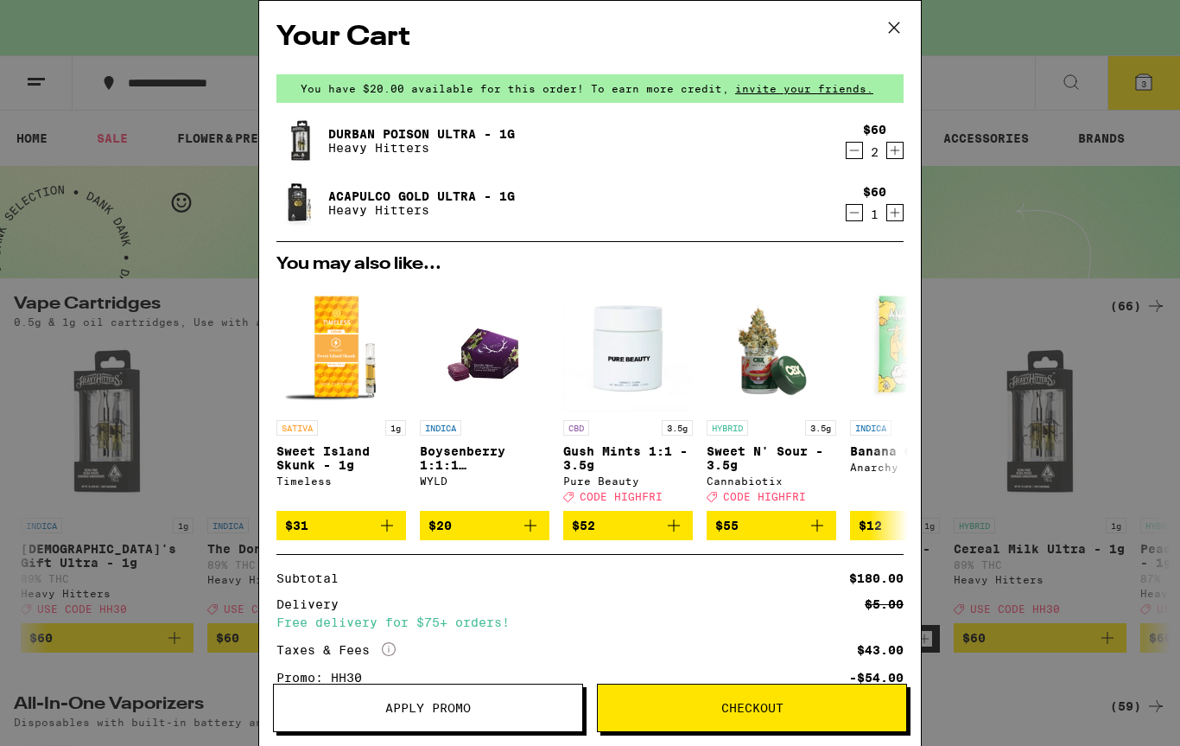
click at [416, 708] on span "Apply Promo" at bounding box center [428, 707] width 86 height 12
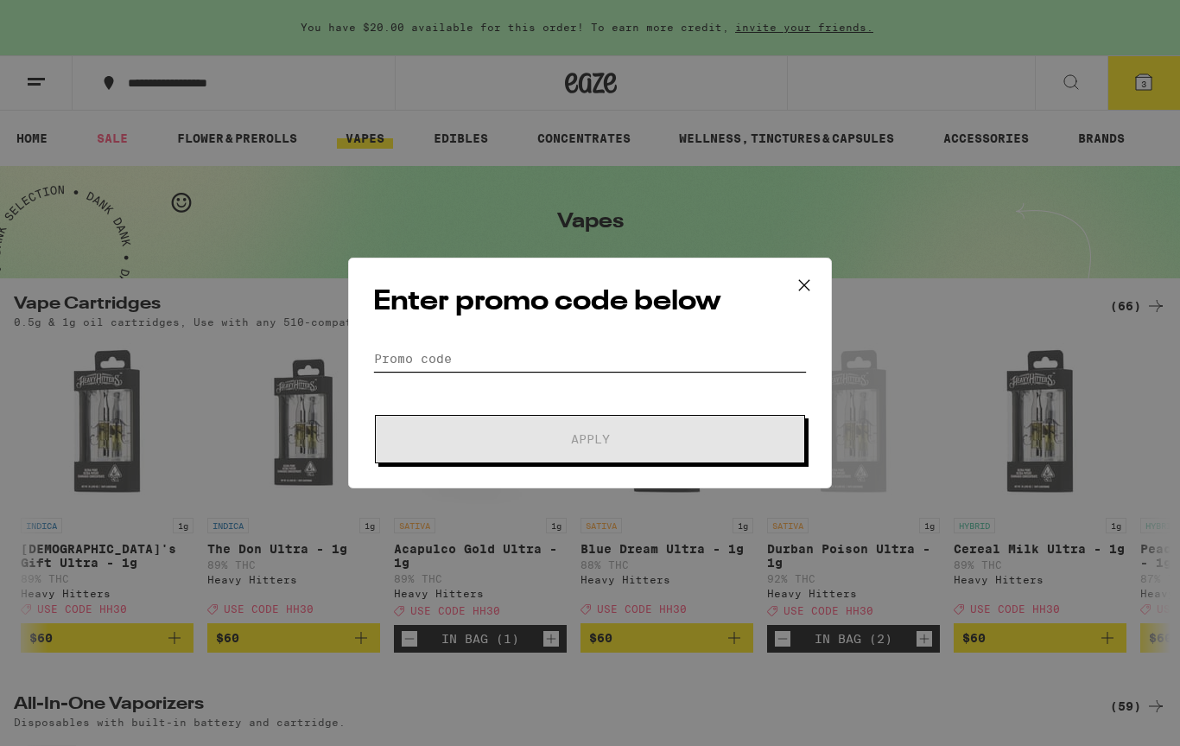
click at [429, 359] on input "Promo Code" at bounding box center [590, 359] width 434 height 26
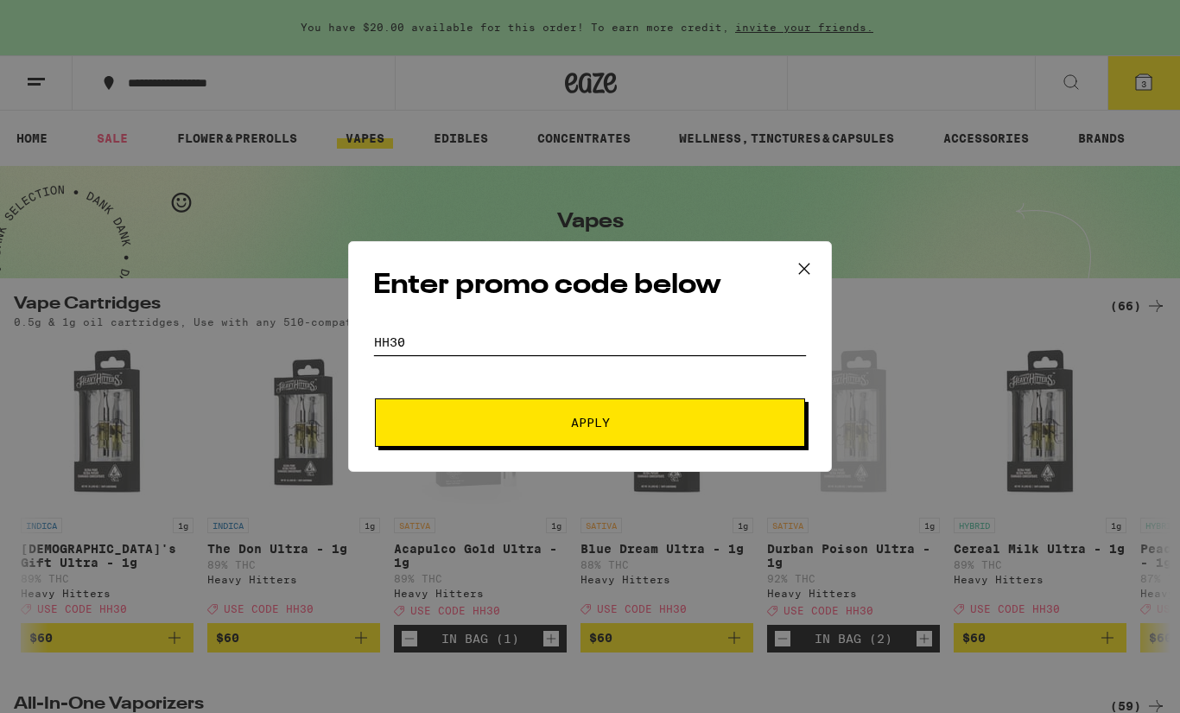
type input "HH30"
click at [606, 434] on button "Apply" at bounding box center [590, 422] width 430 height 48
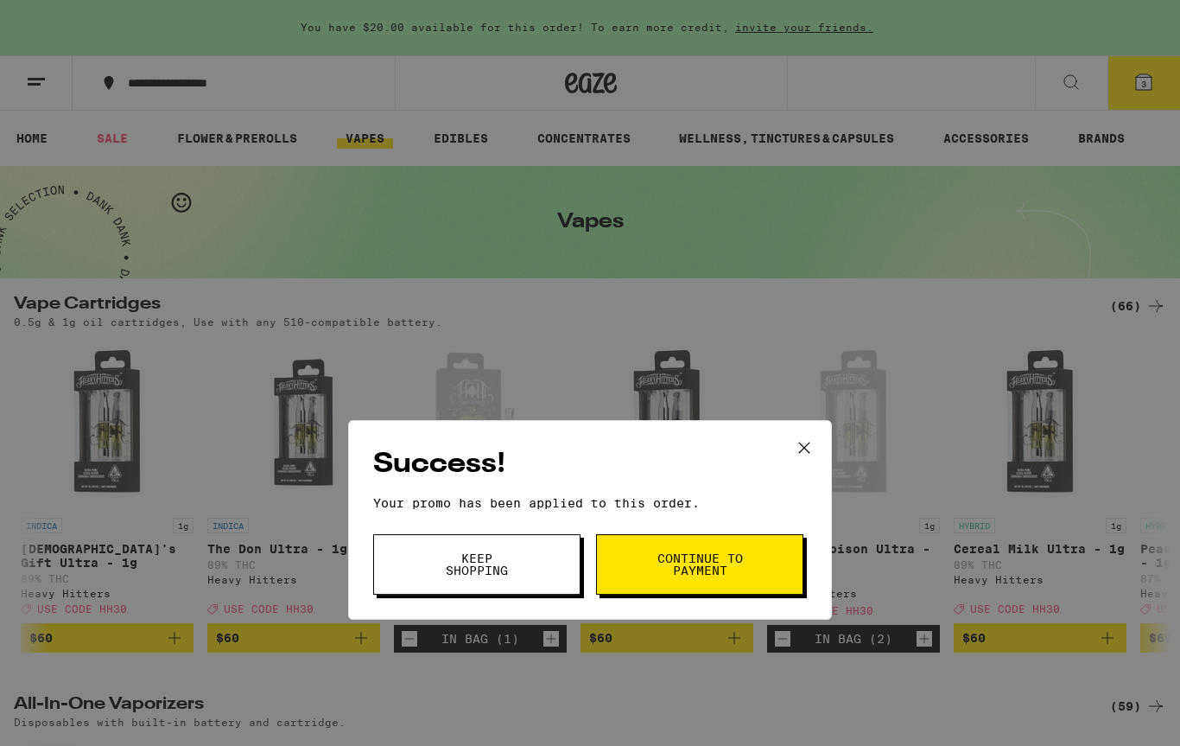
click at [676, 411] on span "Continue to payment" at bounding box center [700, 417] width 88 height 24
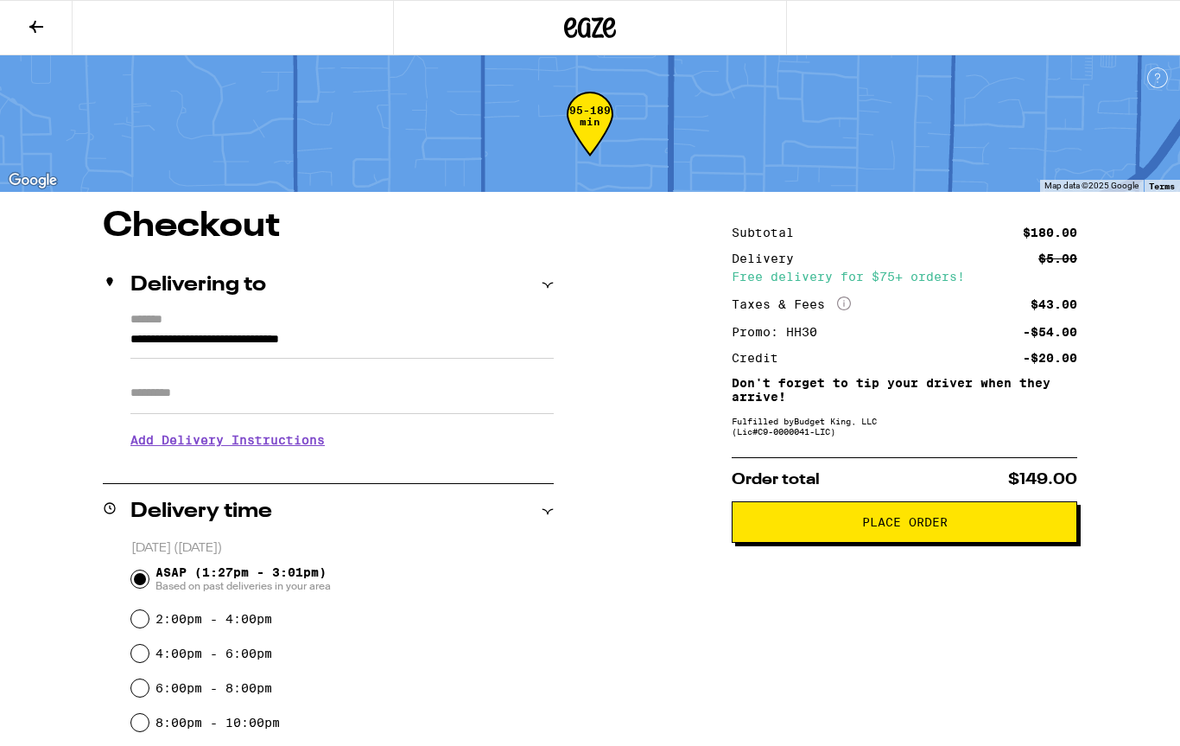
click at [38, 25] on icon at bounding box center [36, 27] width 14 height 12
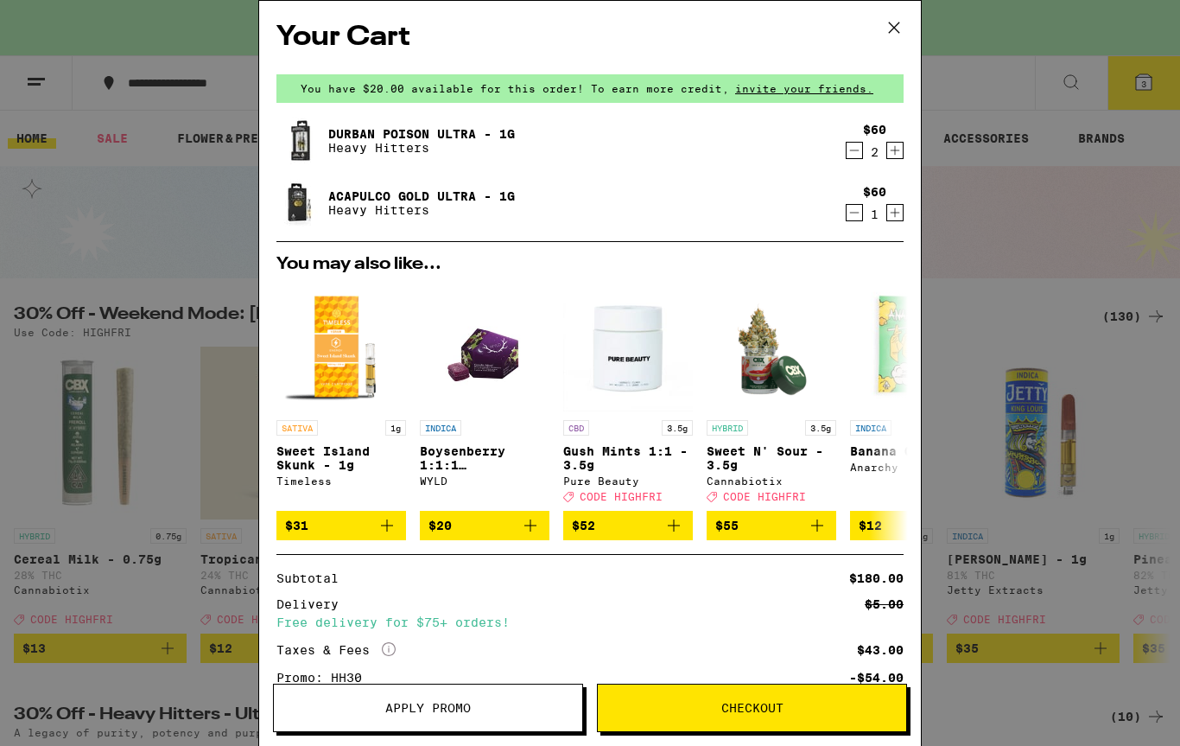
click at [846, 157] on button "Decrement" at bounding box center [854, 150] width 17 height 17
click at [442, 708] on span "Apply Promo" at bounding box center [428, 707] width 86 height 12
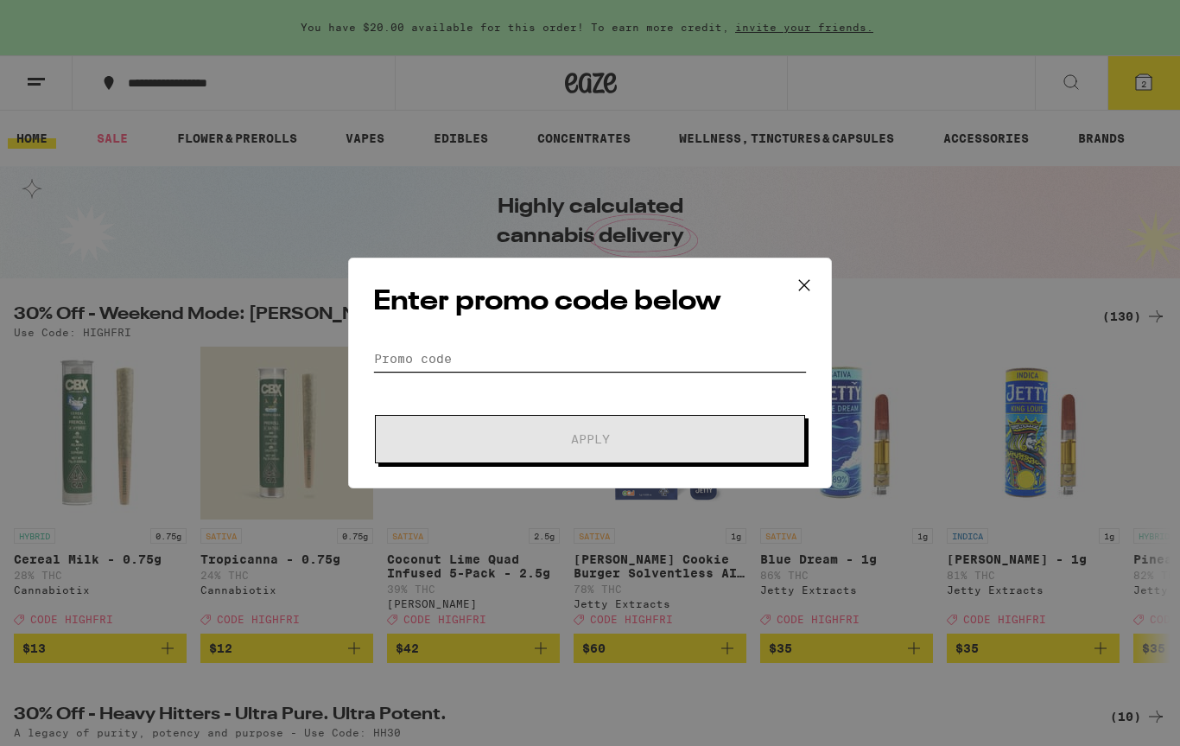
click at [507, 356] on input "Promo Code" at bounding box center [590, 359] width 434 height 26
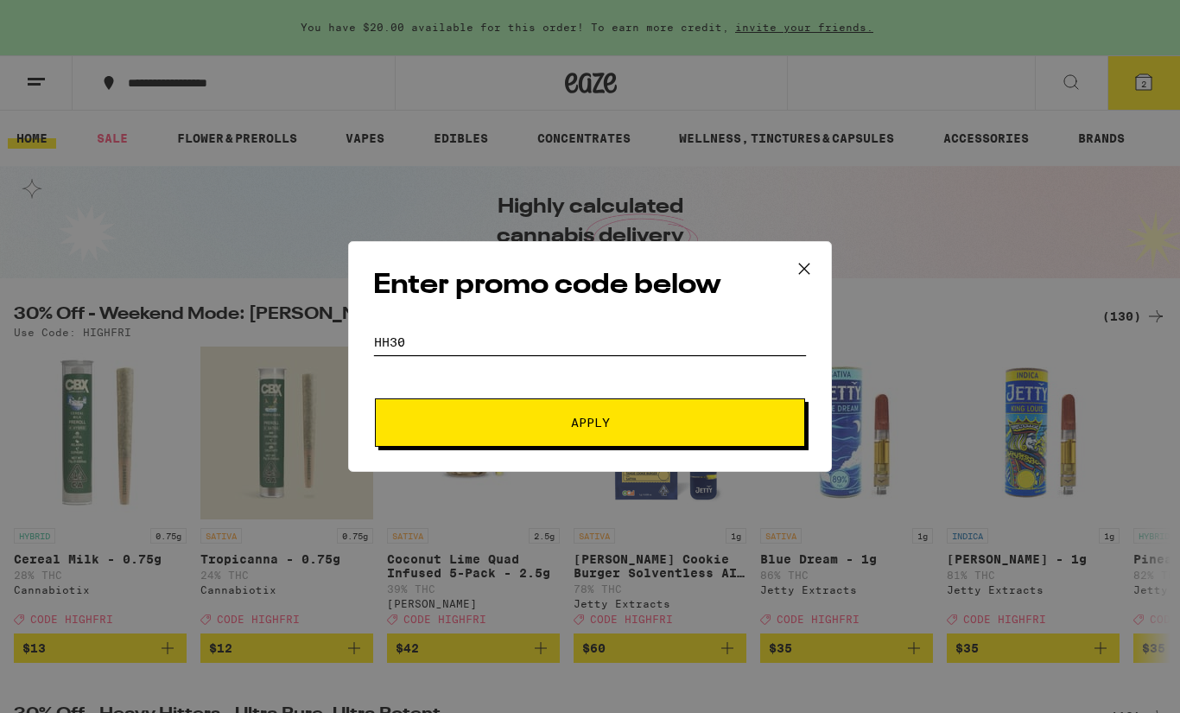
type input "HH30"
click at [568, 422] on span "Apply" at bounding box center [590, 422] width 311 height 12
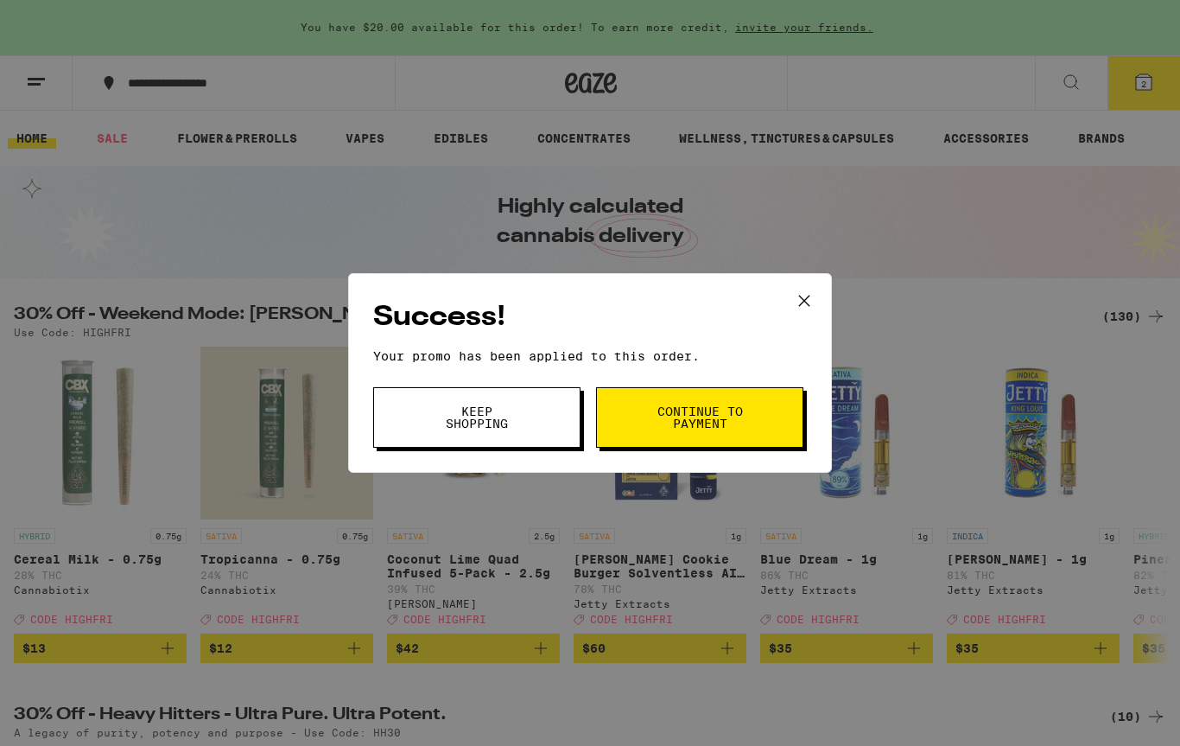
click at [686, 427] on span "Continue to payment" at bounding box center [700, 417] width 88 height 24
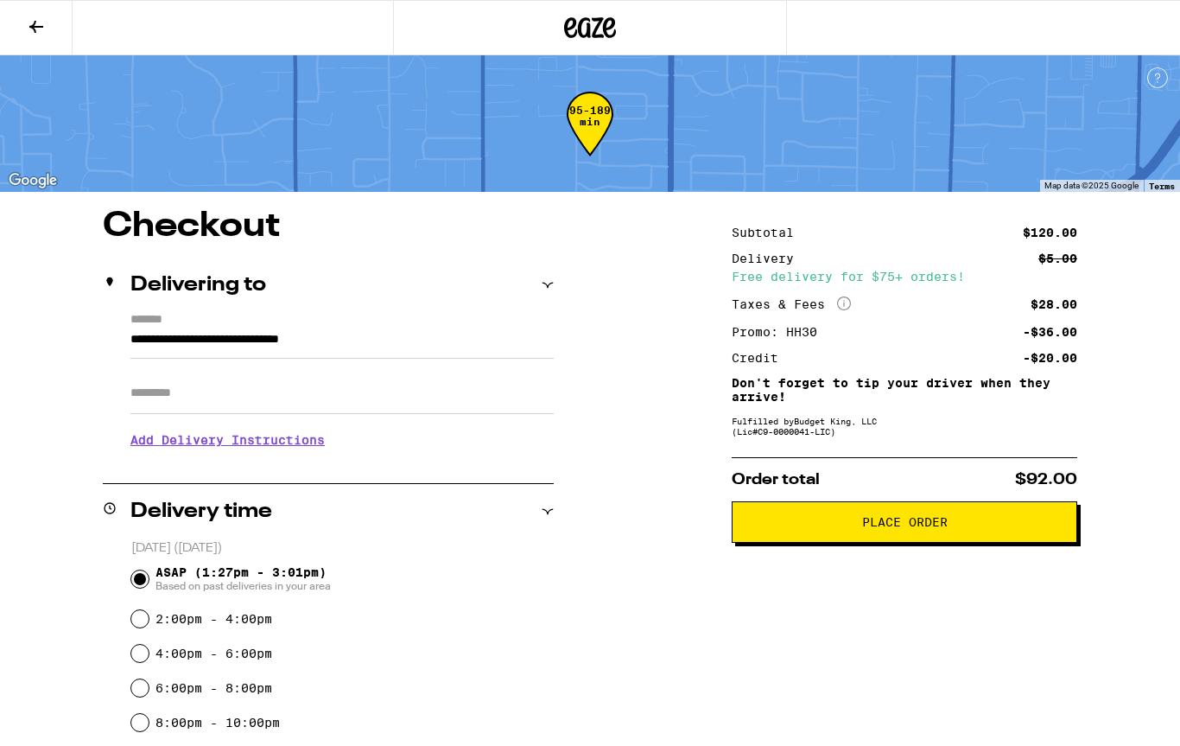
click at [908, 528] on span "Place Order" at bounding box center [905, 522] width 86 height 12
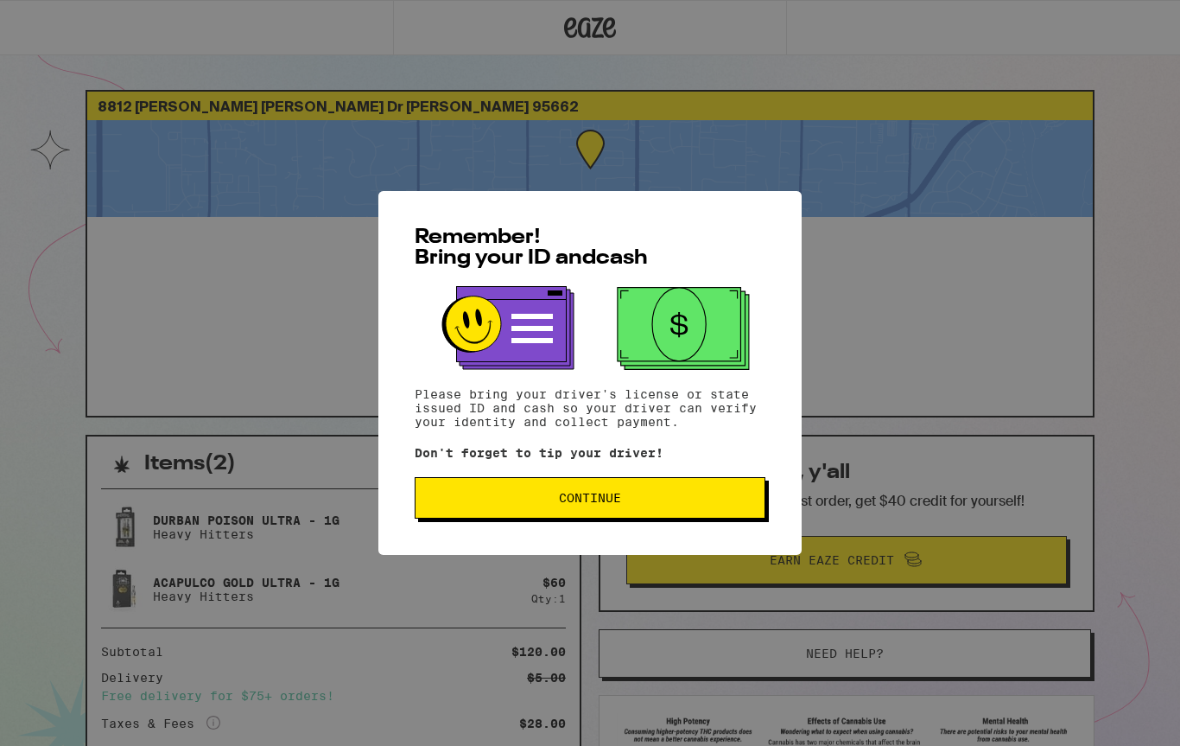
click at [469, 500] on span "Continue" at bounding box center [589, 498] width 321 height 12
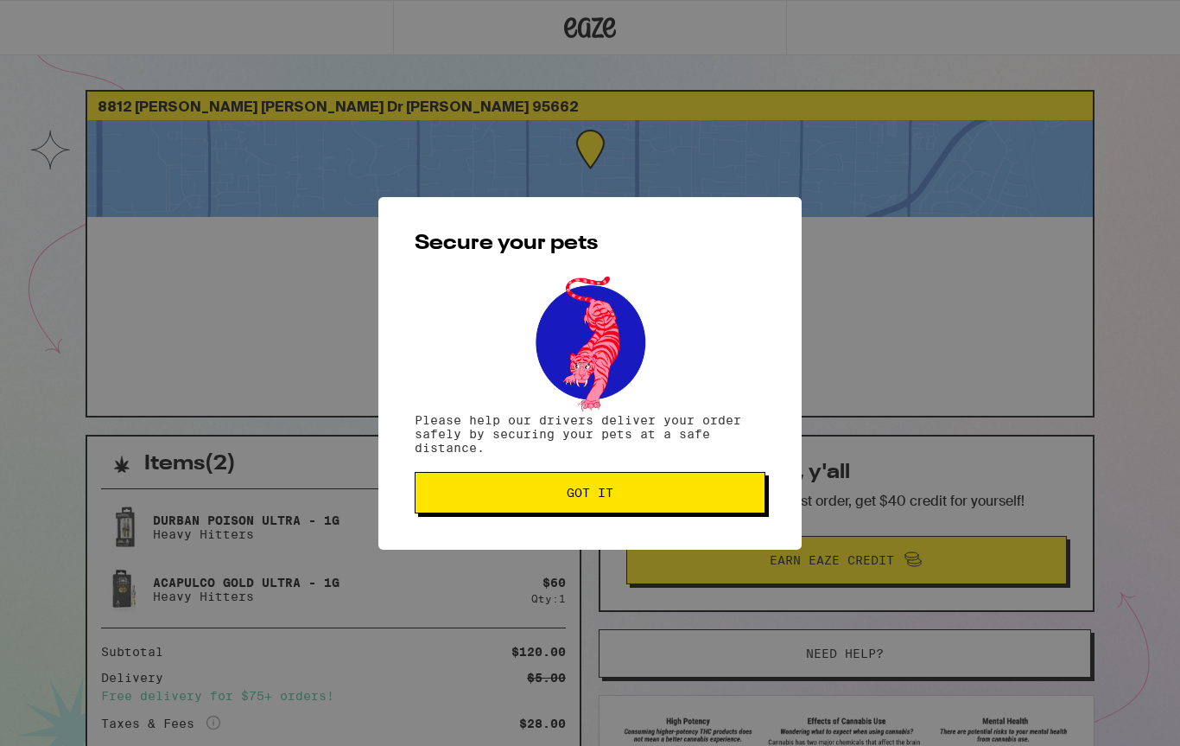
click at [498, 498] on span "Got it" at bounding box center [589, 492] width 321 height 12
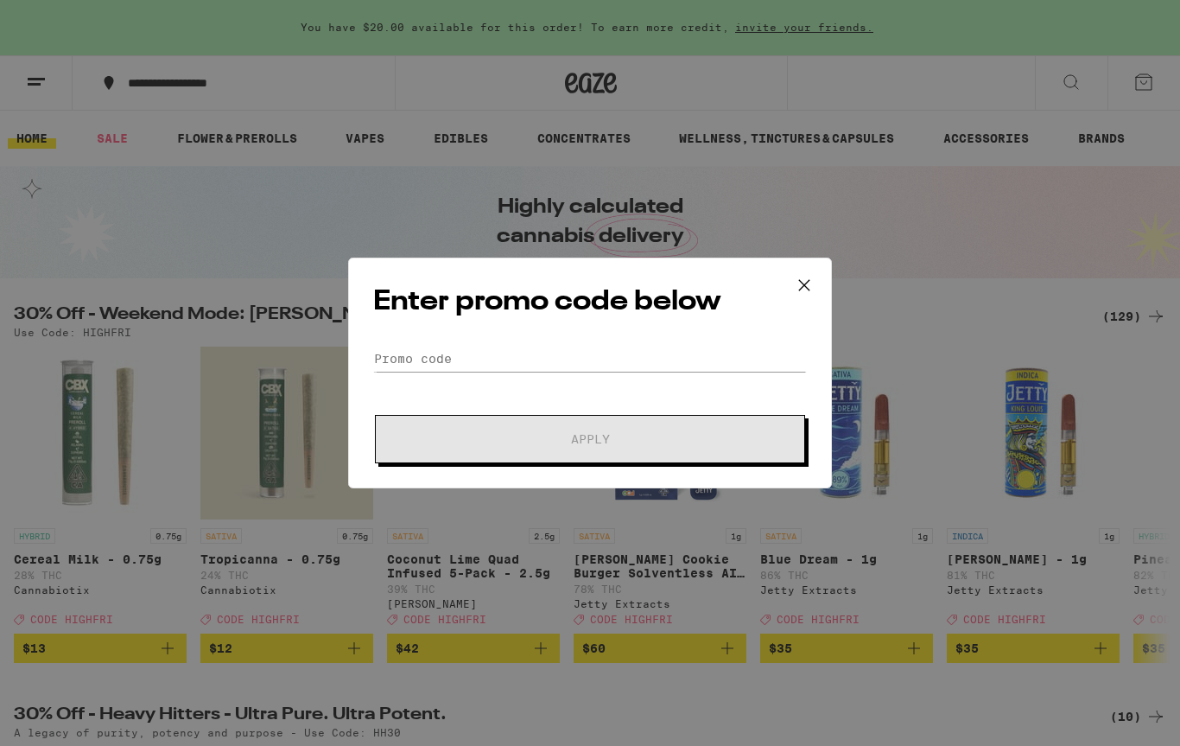
click at [794, 280] on icon at bounding box center [804, 285] width 26 height 26
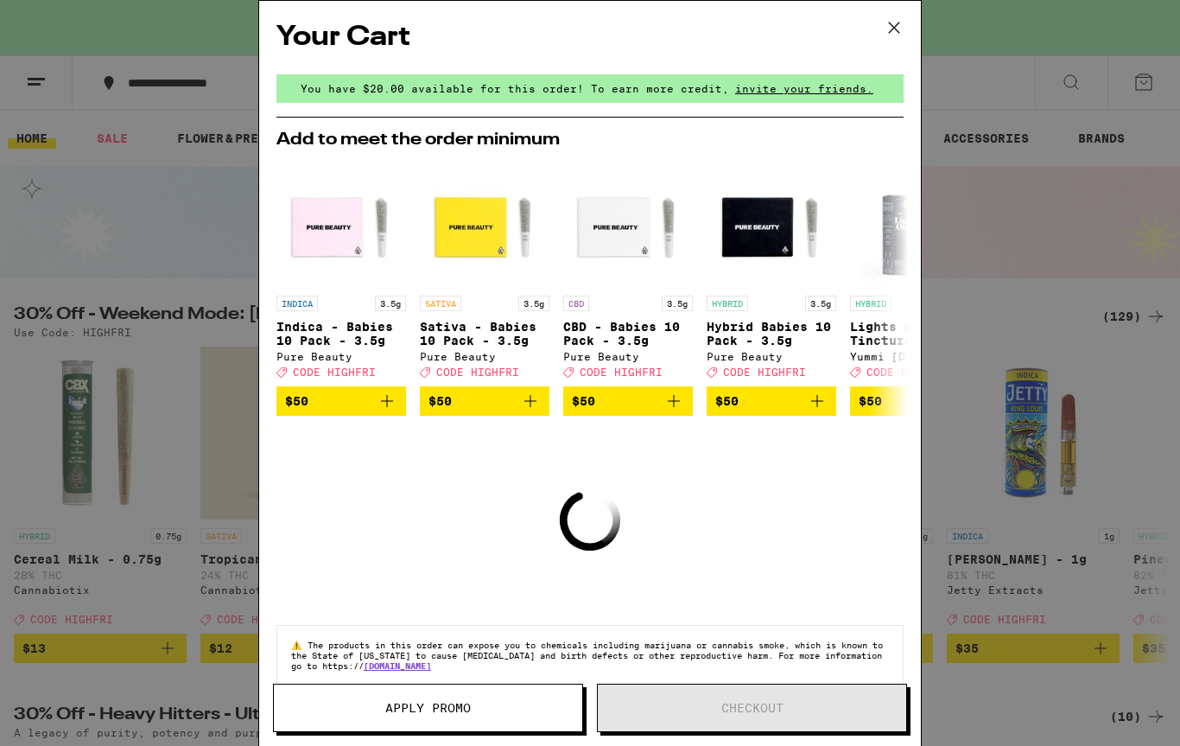
click at [908, 17] on button at bounding box center [894, 28] width 54 height 55
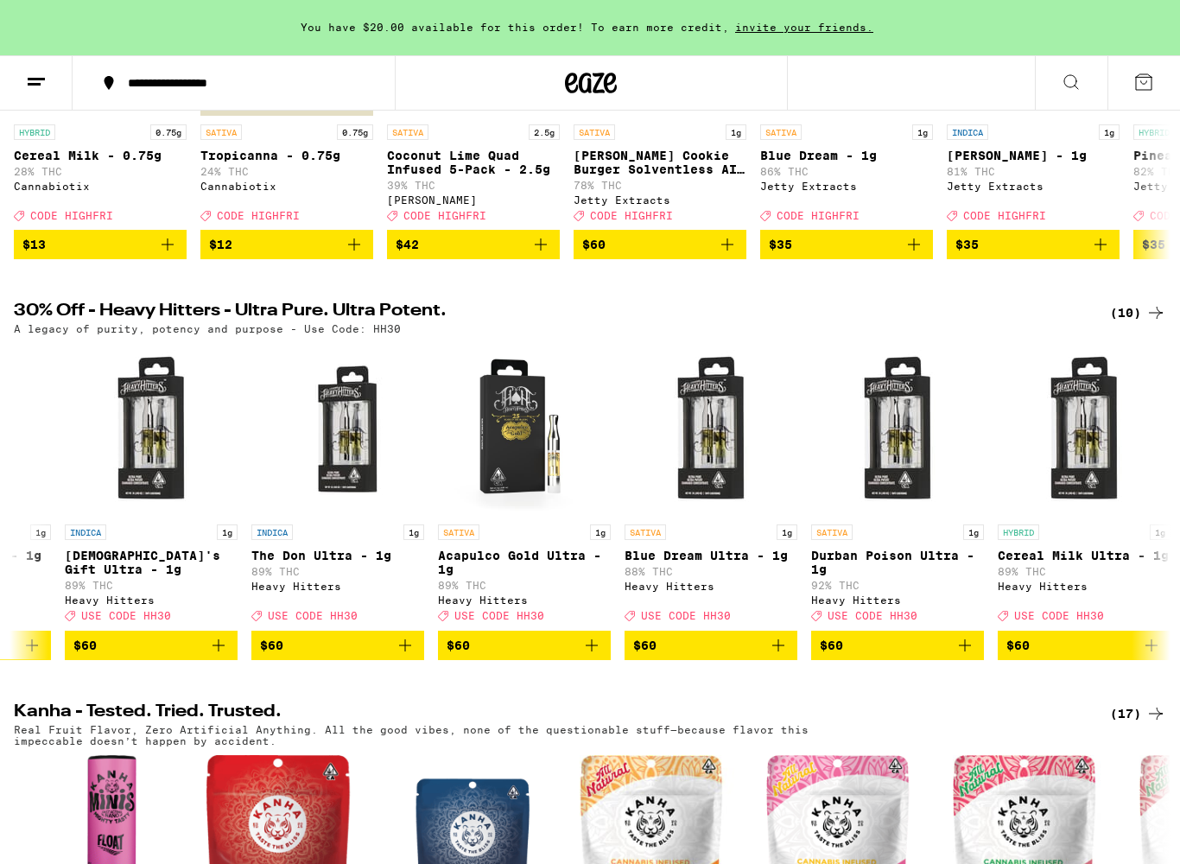
scroll to position [0, 323]
click at [790, 660] on button "$60" at bounding box center [710, 645] width 173 height 29
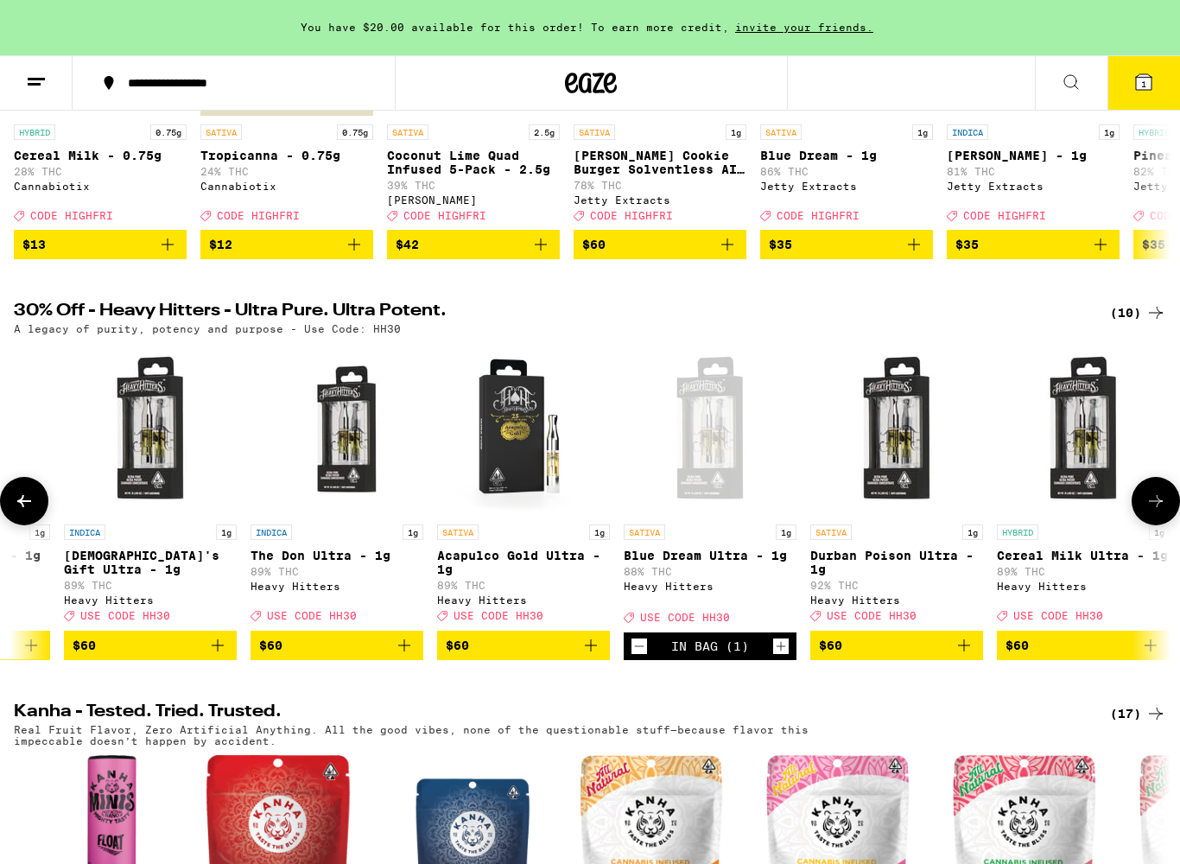
click at [1146, 92] on icon at bounding box center [1143, 82] width 21 height 21
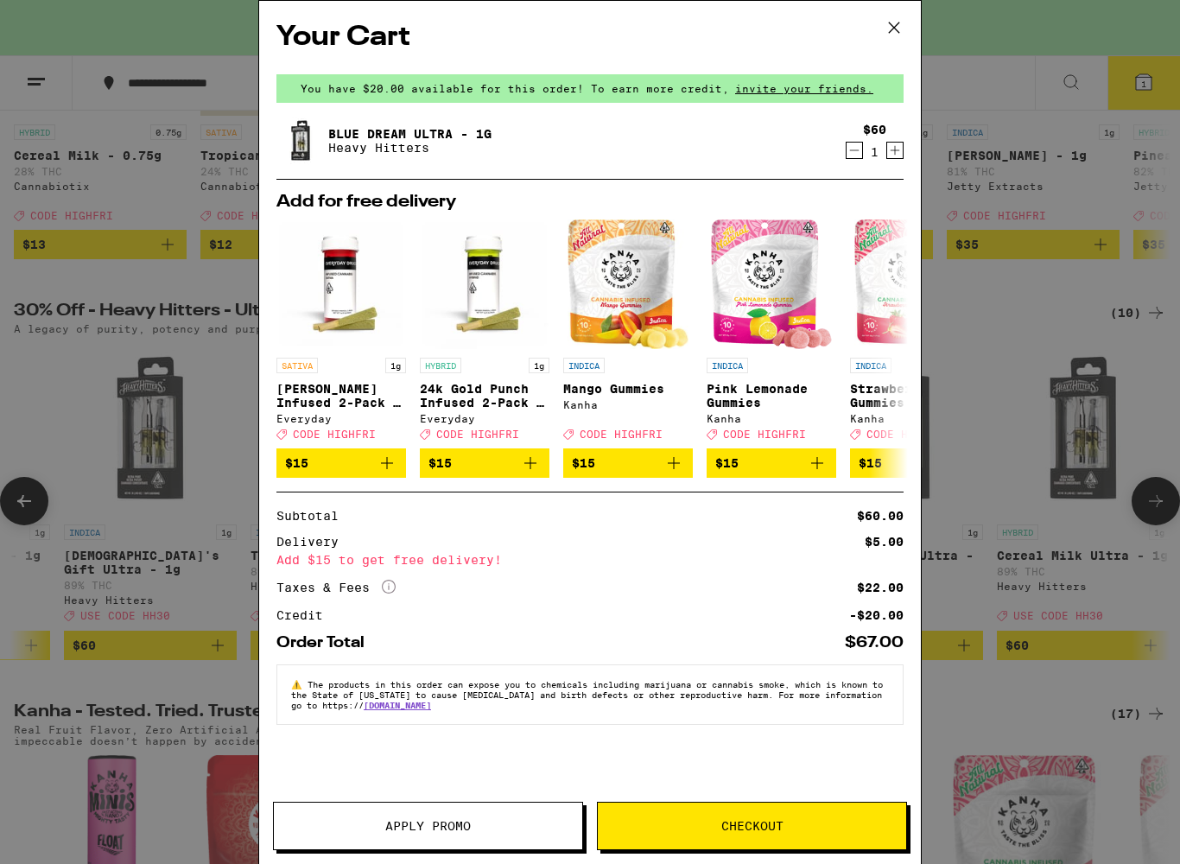
click at [448, 745] on span "Apply Promo" at bounding box center [428, 826] width 86 height 12
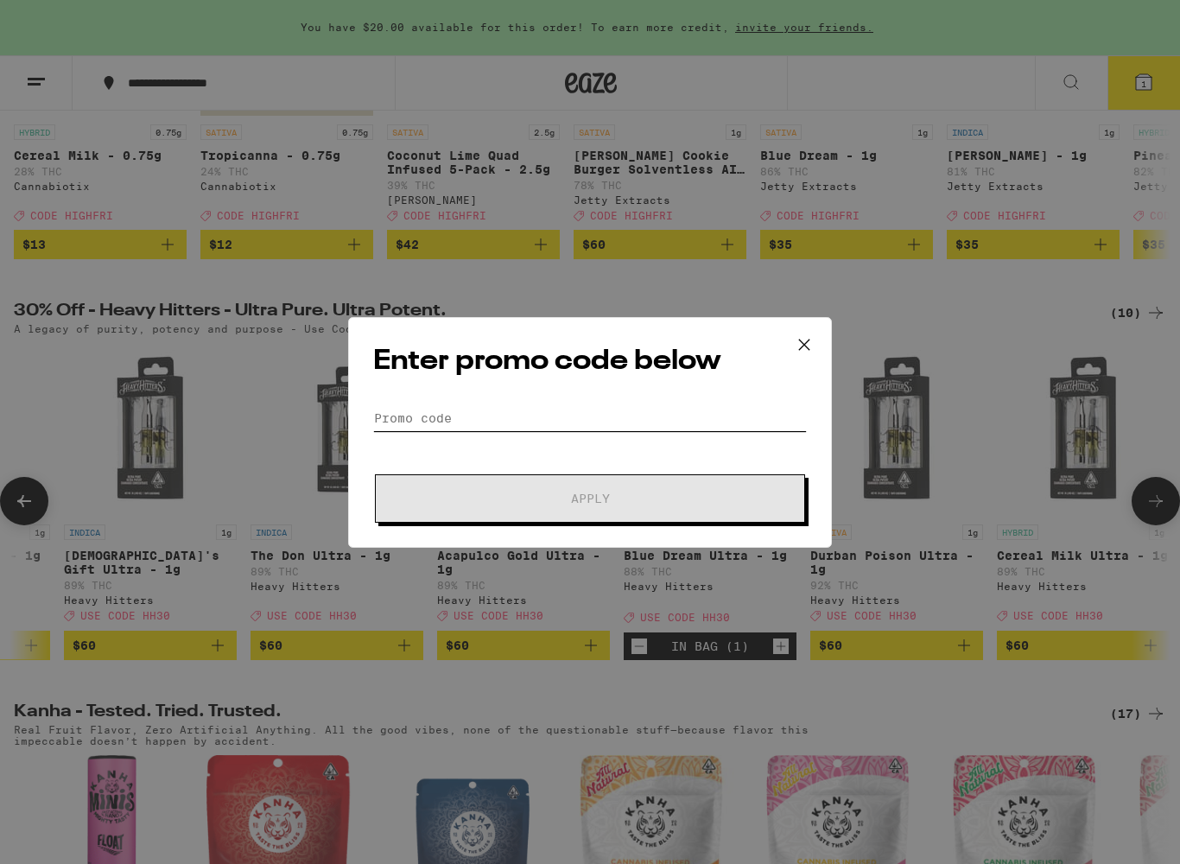
click at [465, 408] on input "Promo Code" at bounding box center [590, 418] width 434 height 26
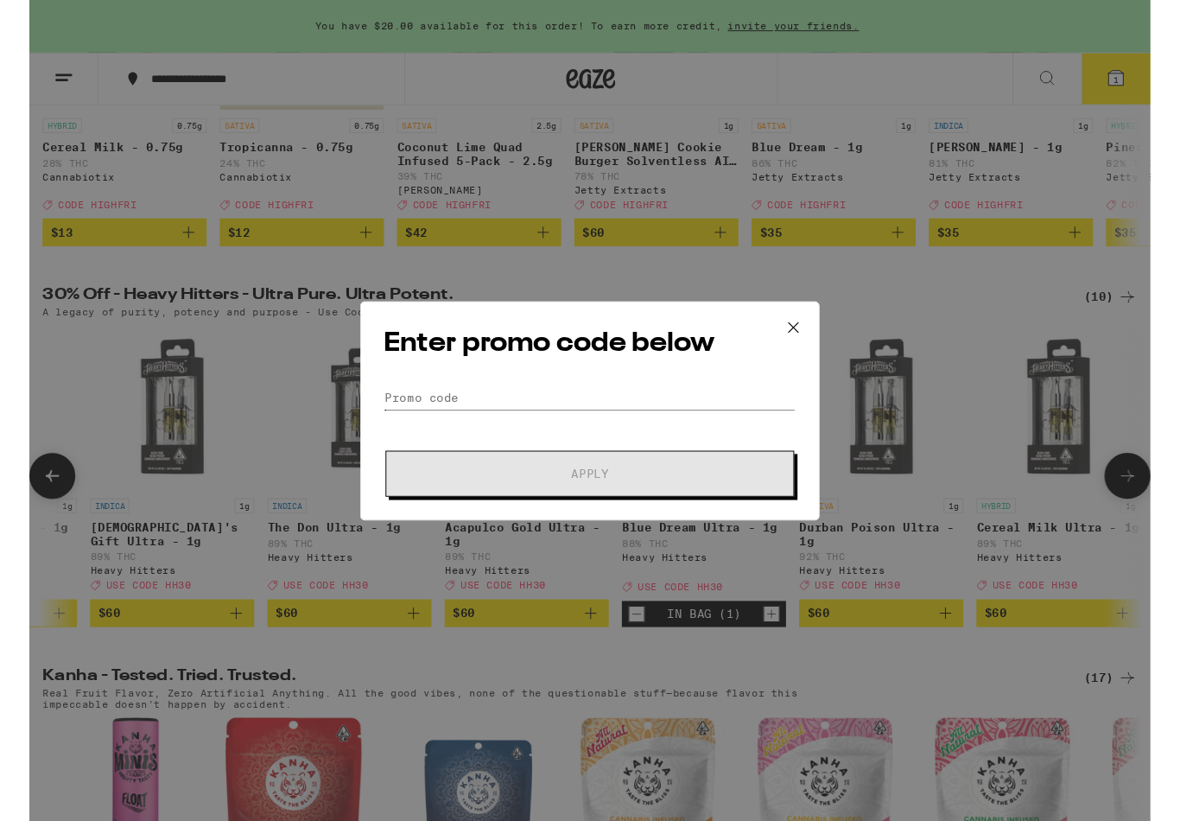
scroll to position [403, 0]
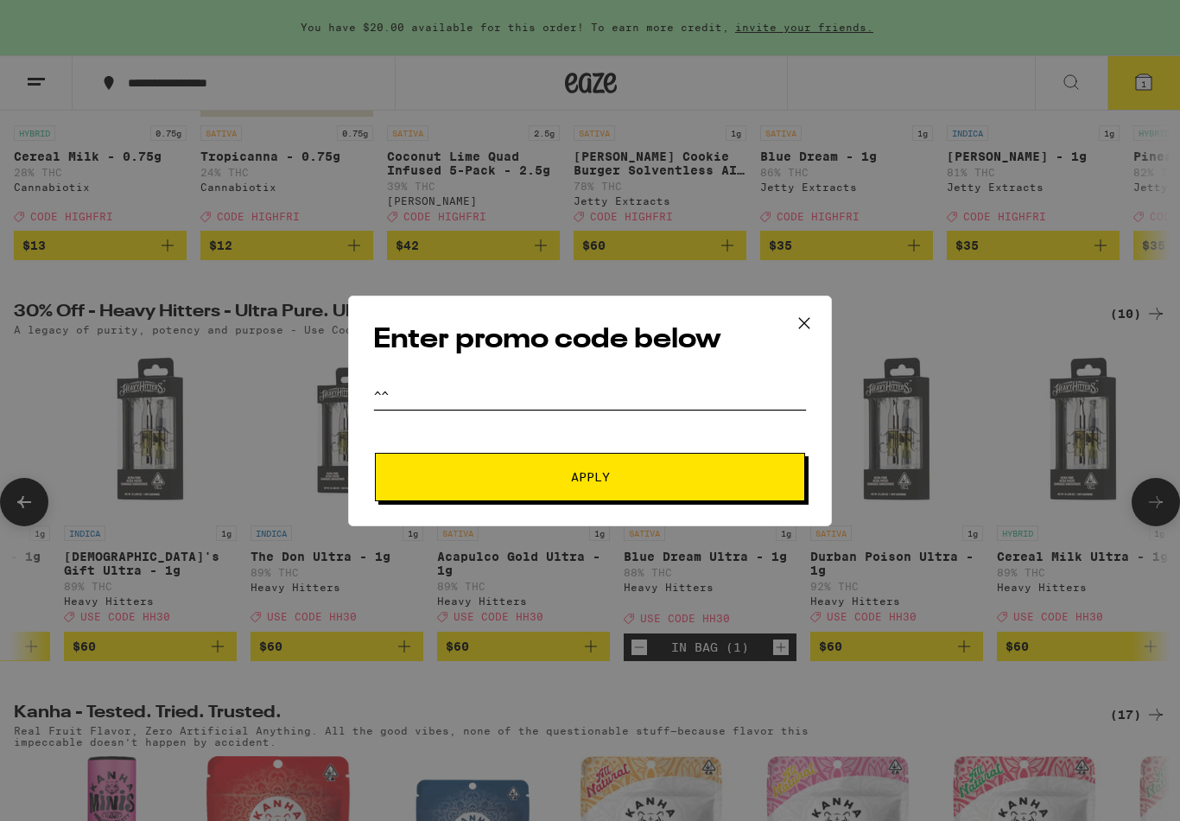
type input "^"
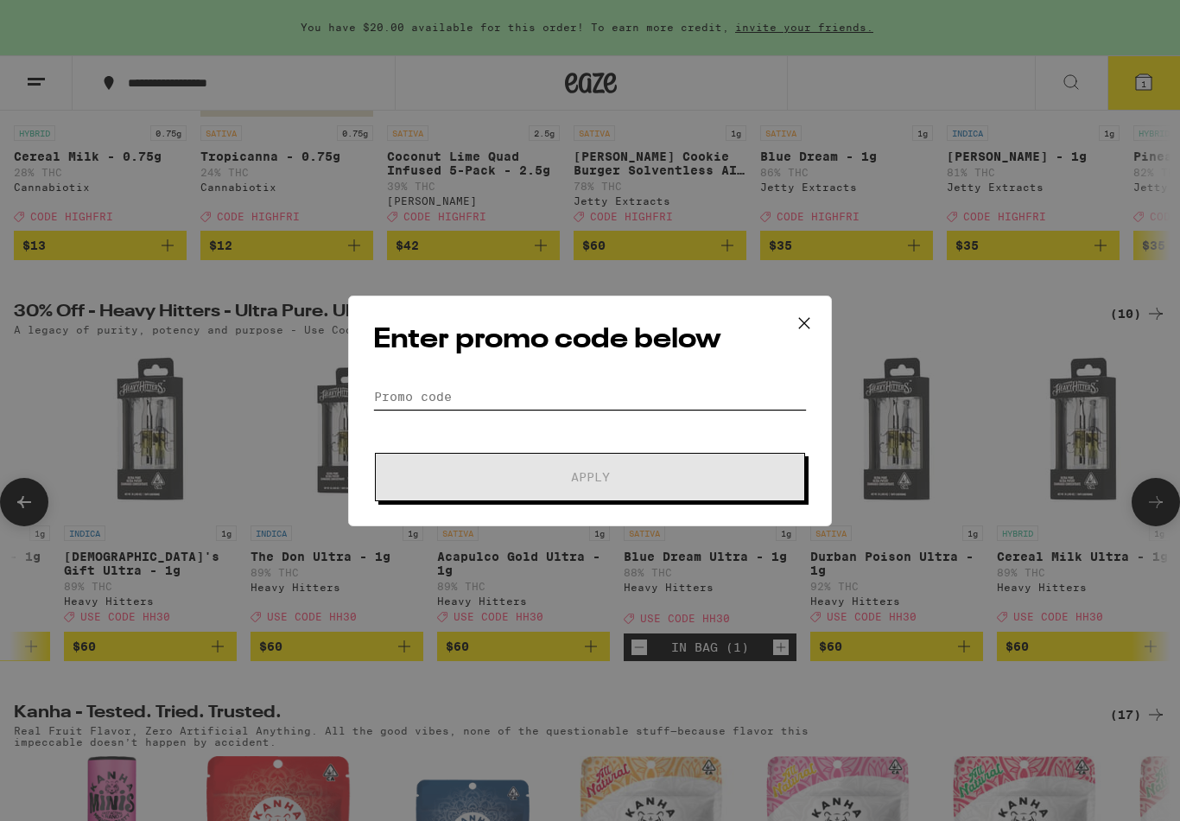
type input "&"
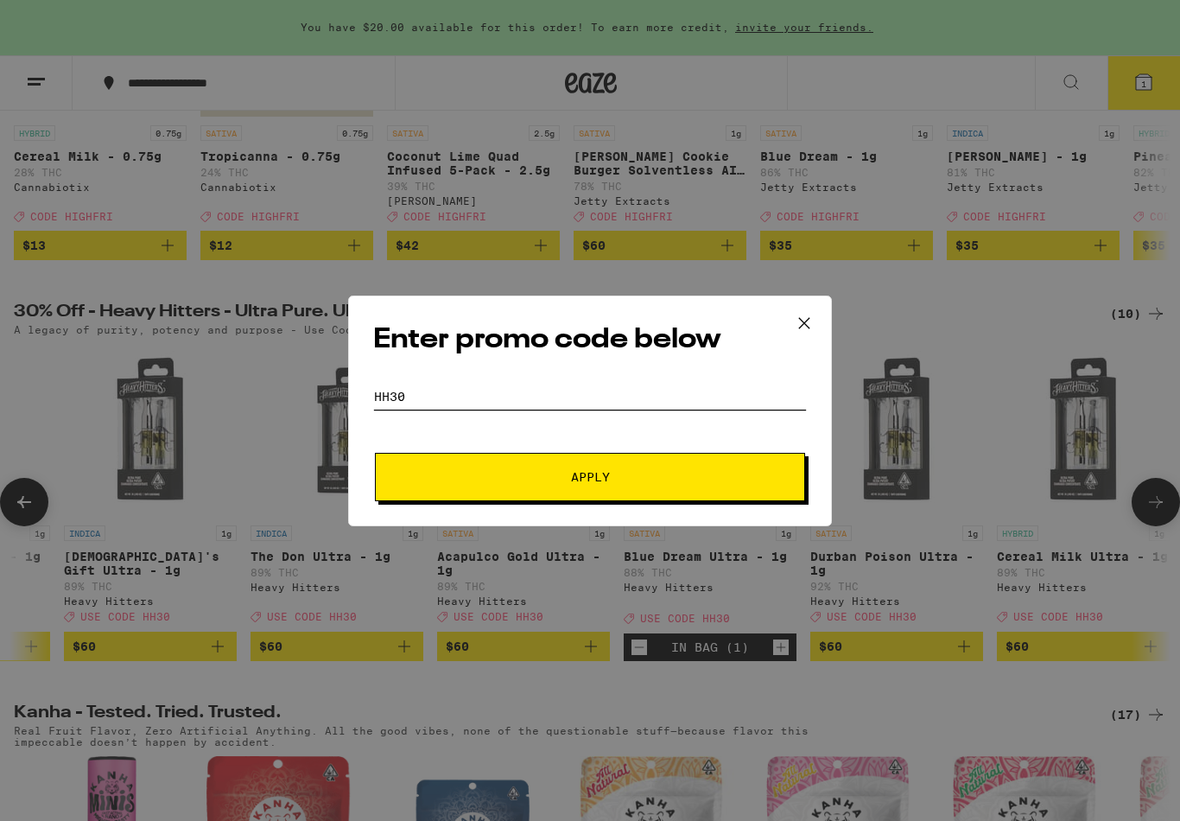
type input "HH30"
click at [598, 491] on button "Apply" at bounding box center [590, 477] width 430 height 48
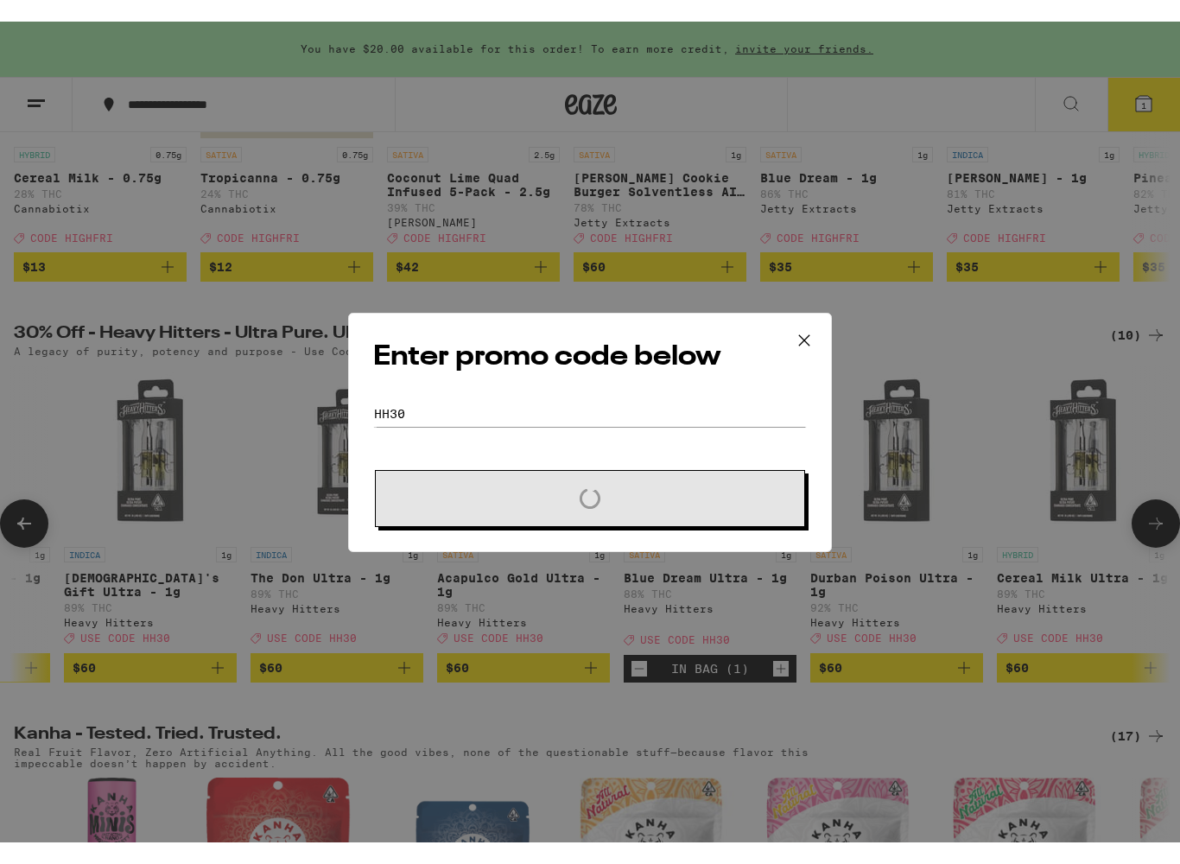
scroll to position [403, 0]
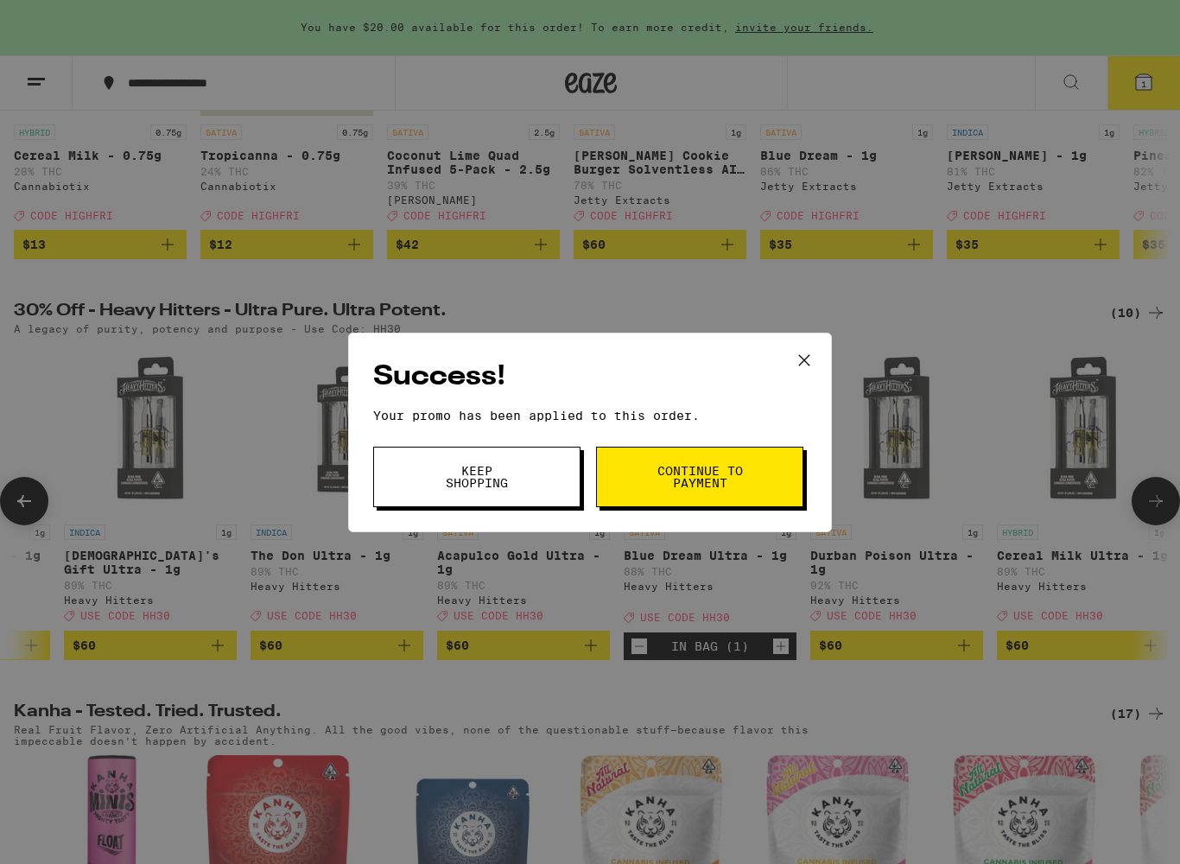
click at [720, 470] on span "Continue to payment" at bounding box center [700, 477] width 88 height 24
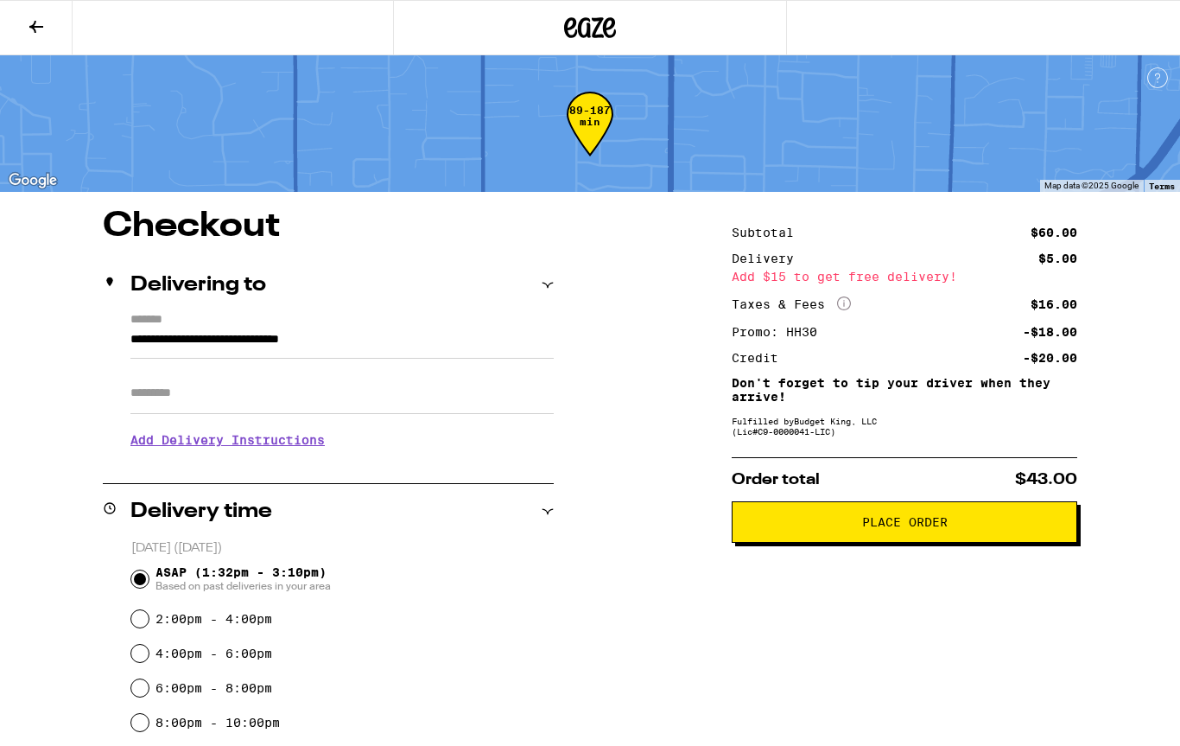
click at [33, 23] on icon at bounding box center [36, 26] width 21 height 21
